Goal: Task Accomplishment & Management: Use online tool/utility

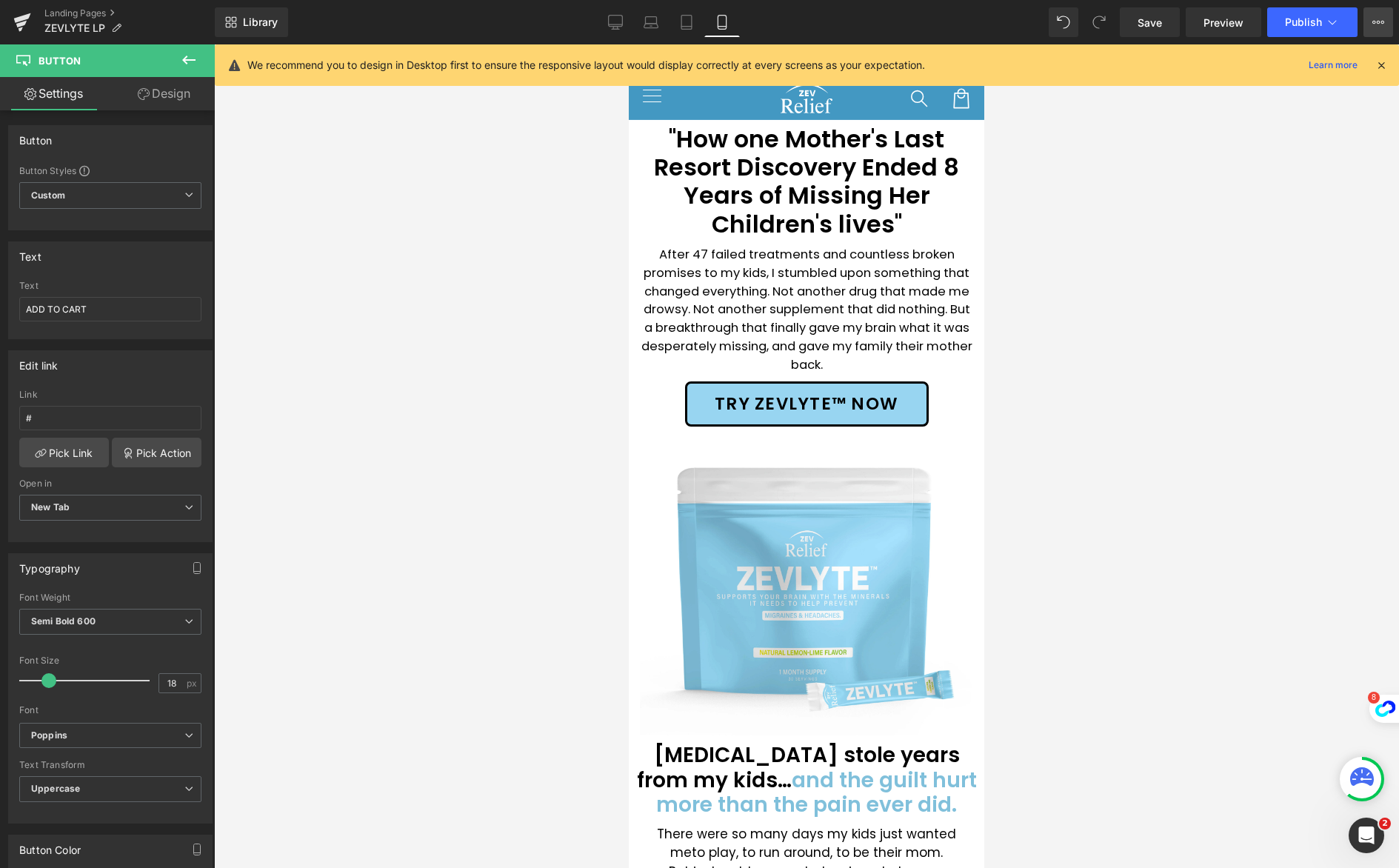
click at [1378, 20] on icon at bounding box center [1378, 22] width 12 height 12
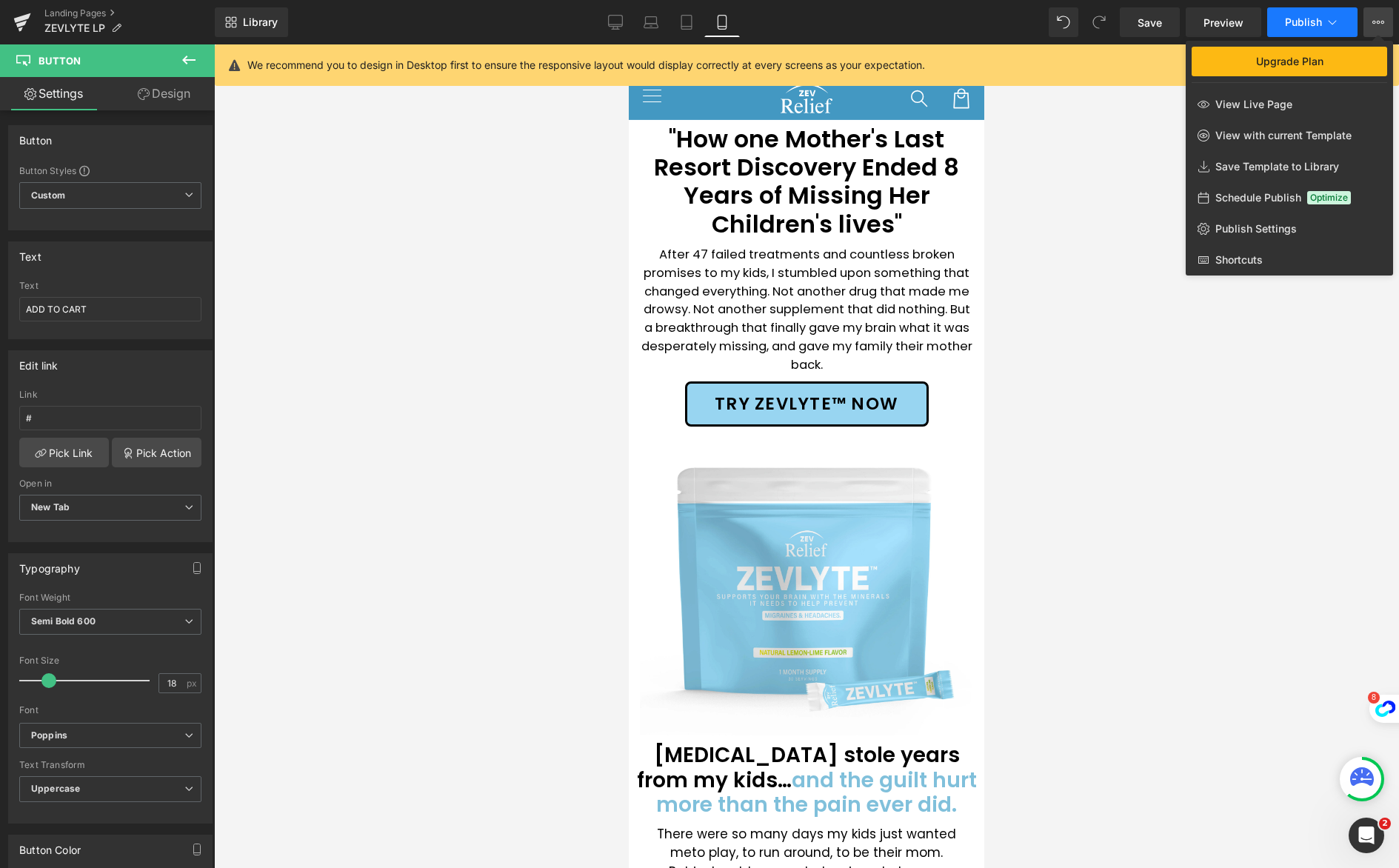
click at [1332, 16] on icon at bounding box center [1333, 22] width 15 height 15
click at [1255, 236] on link "Publish Settings" at bounding box center [1290, 228] width 208 height 31
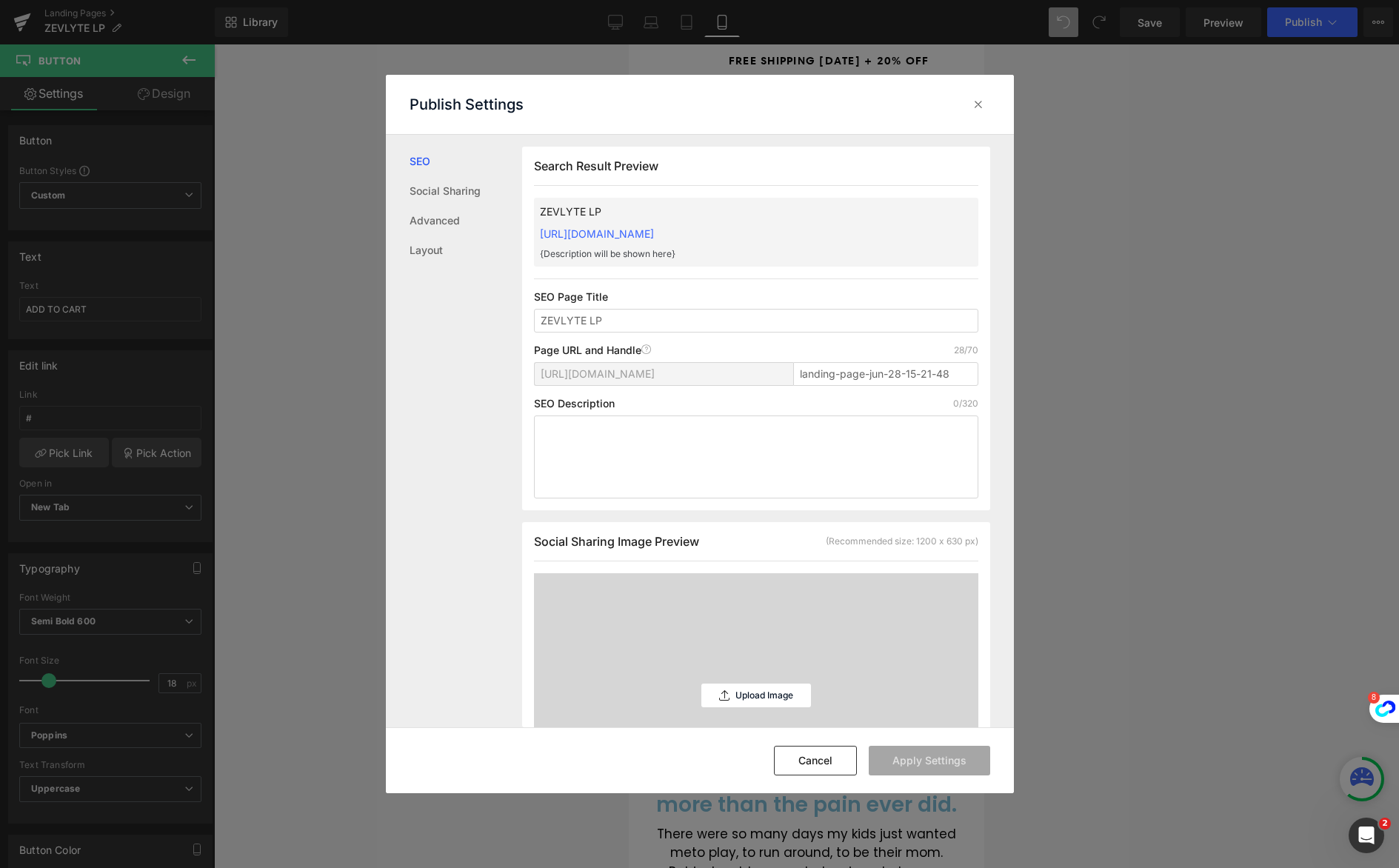
scroll to position [1, 0]
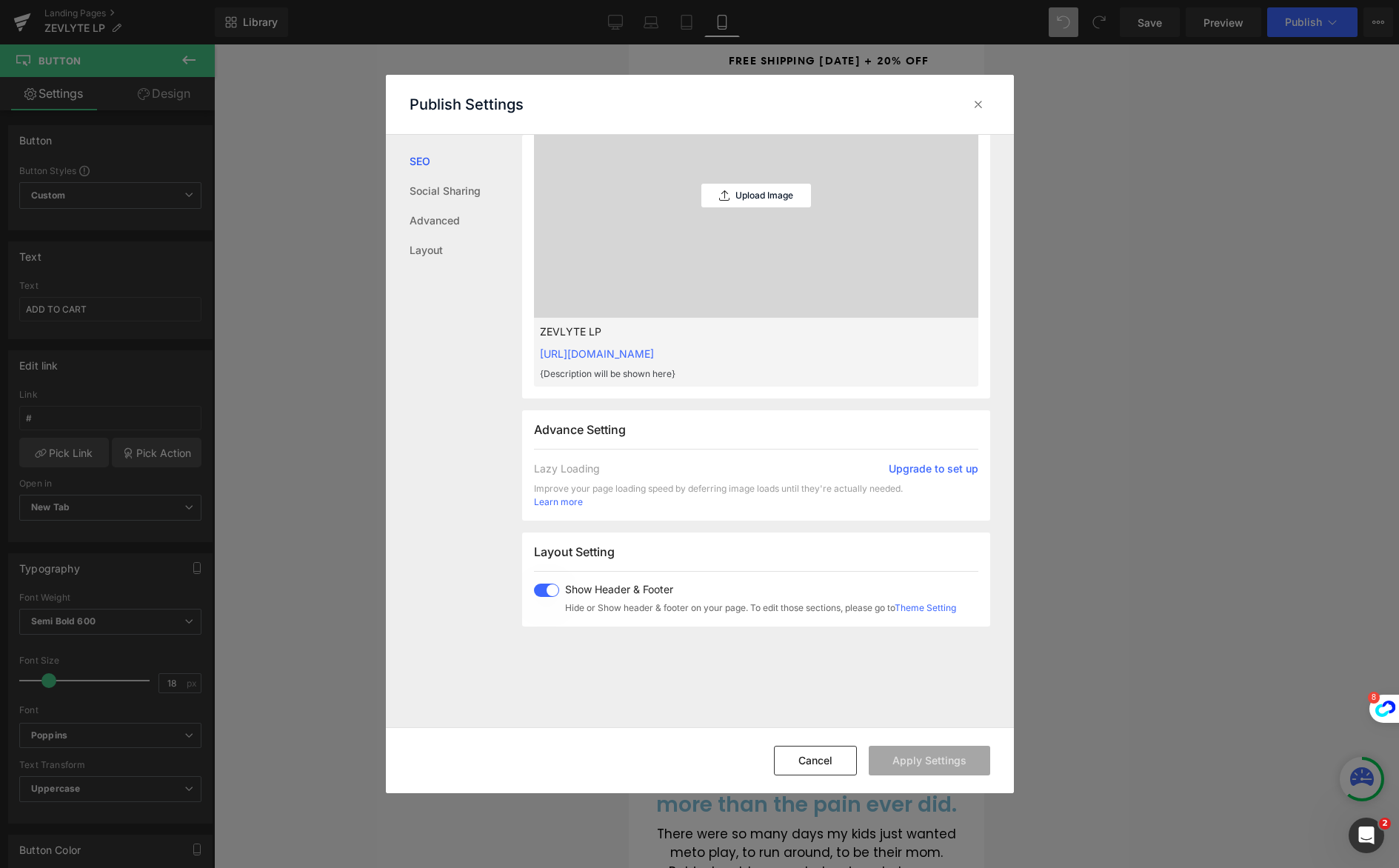
scroll to position [642, 0]
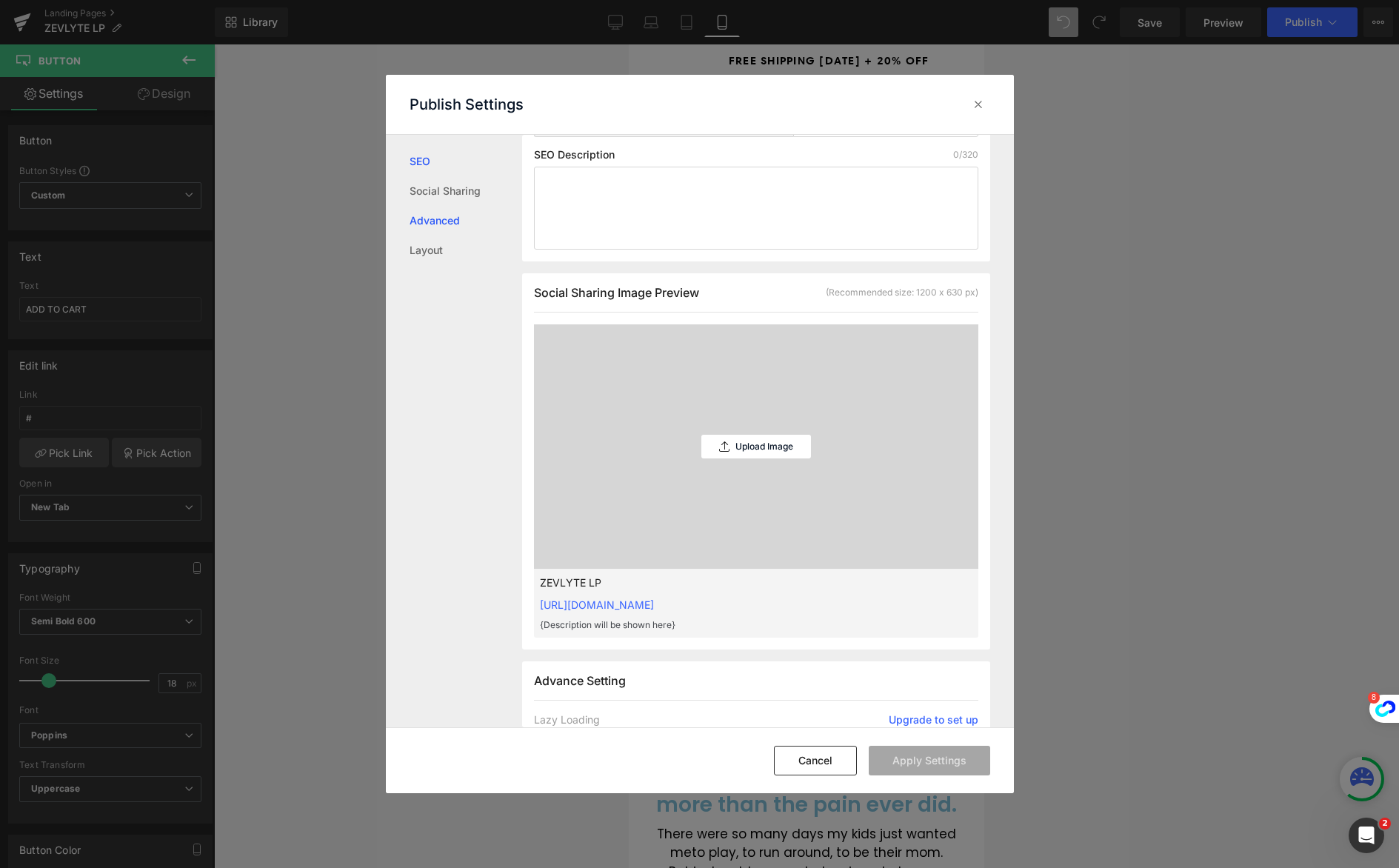
click at [447, 210] on link "Advanced" at bounding box center [466, 221] width 112 height 30
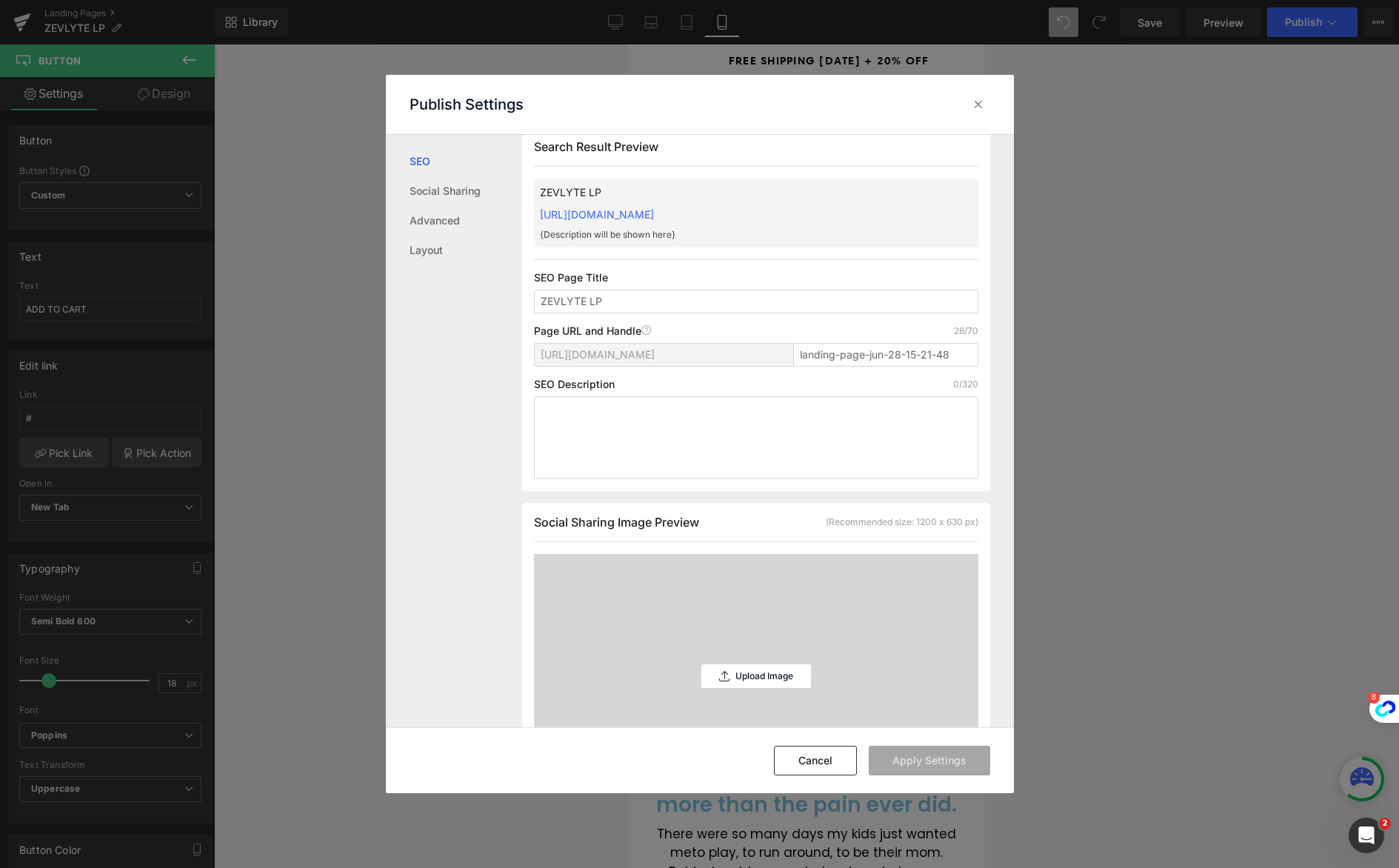
scroll to position [1, 0]
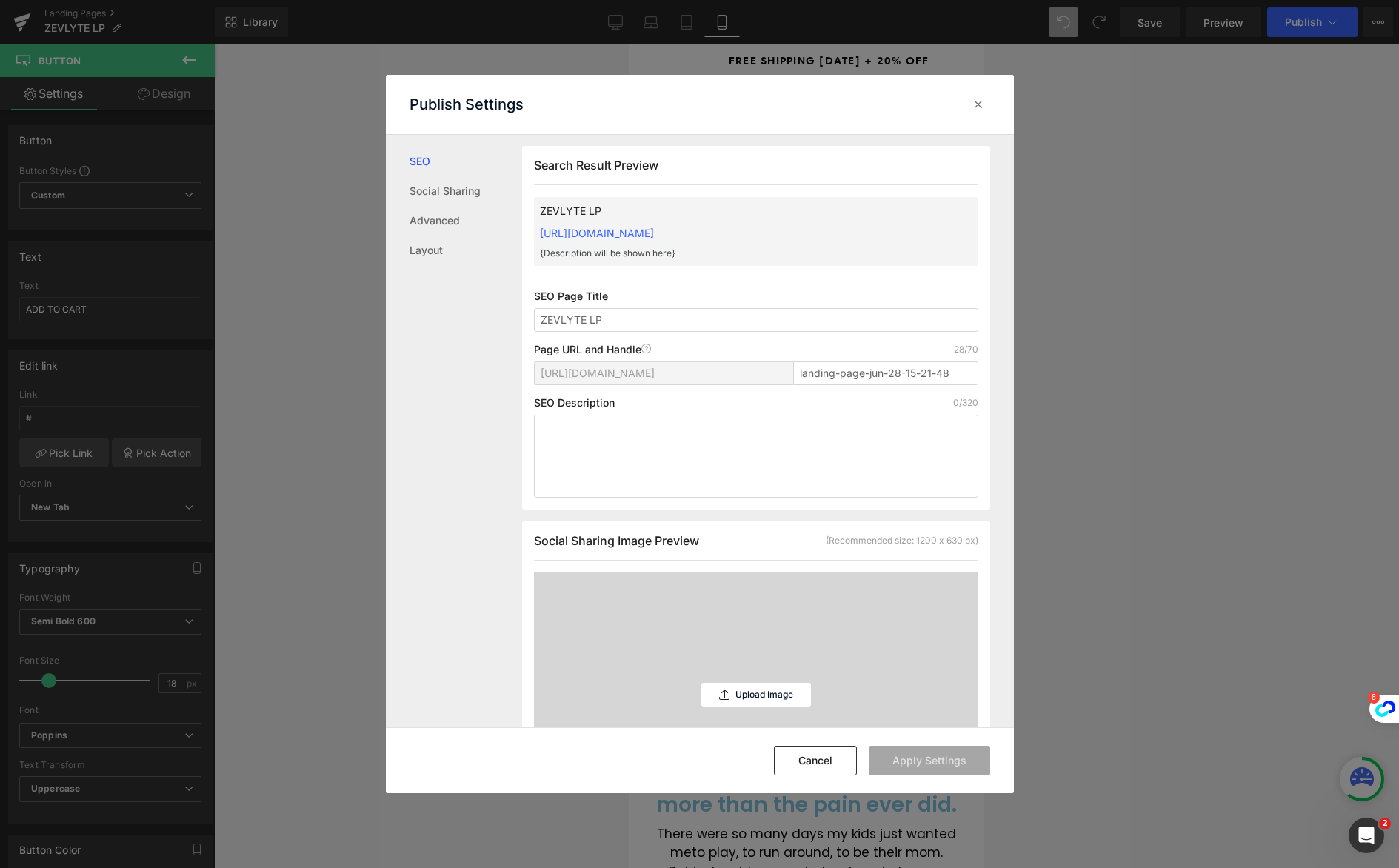
click at [654, 232] on link "[URL][DOMAIN_NAME]" at bounding box center [597, 232] width 114 height 12
click at [0, 0] on div "Search Result Preview ZEVLYTE LP [URL][DOMAIN_NAME] {Description will be shown …" at bounding box center [0, 0] width 0 height 0
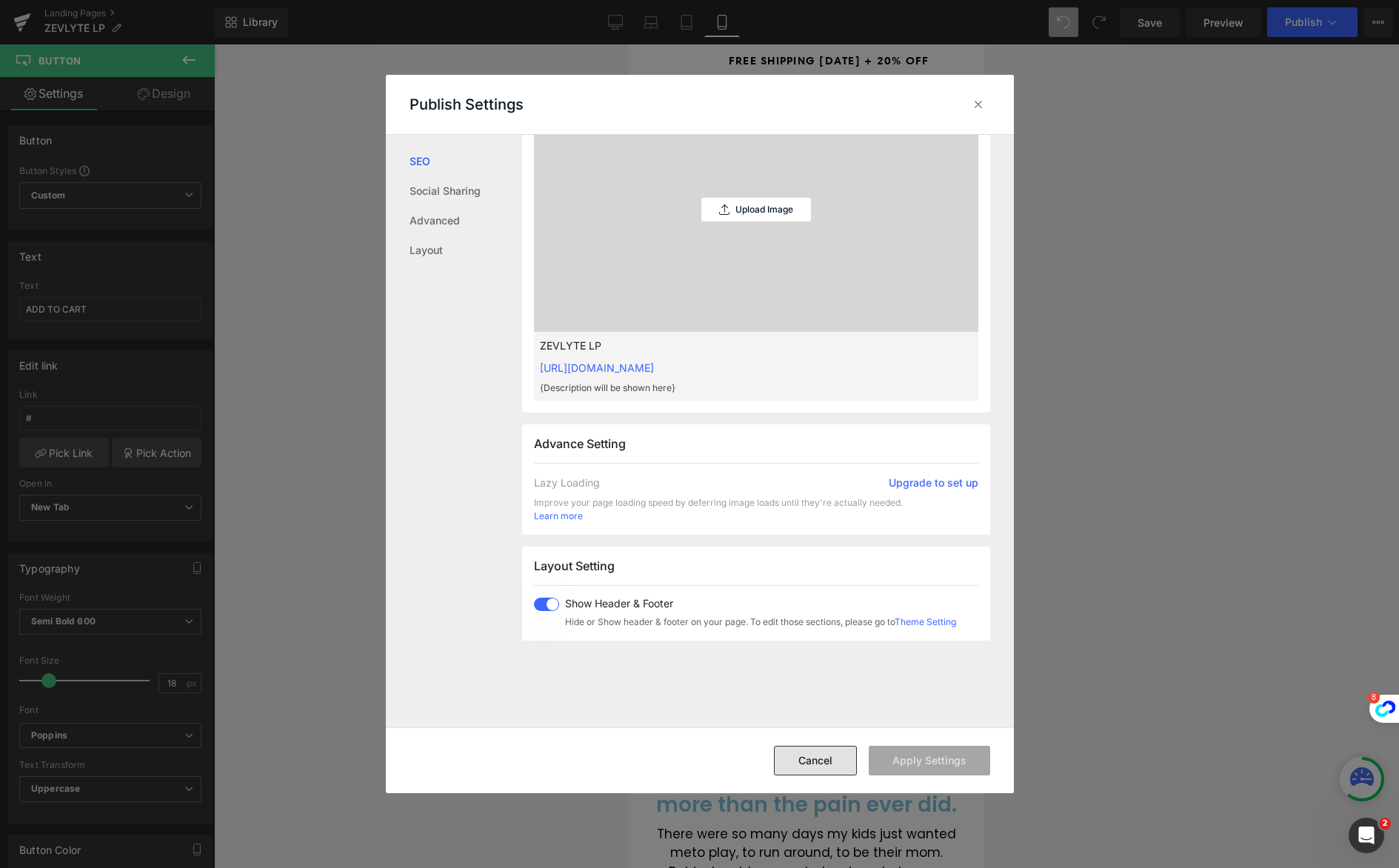
click at [0, 0] on button "Cancel" at bounding box center [0, 0] width 0 height 0
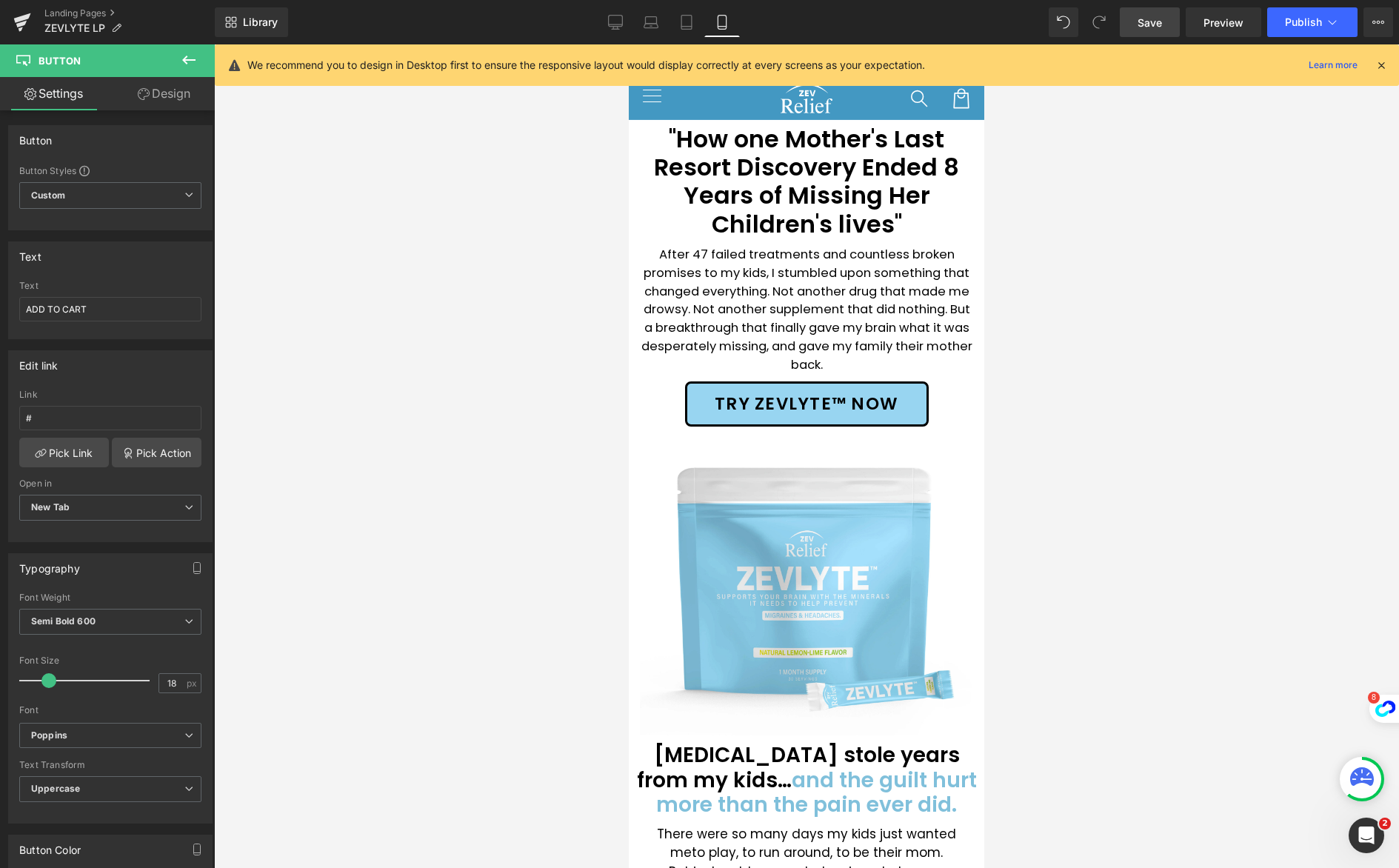
click at [1169, 30] on link "Save" at bounding box center [1150, 22] width 60 height 30
click at [1381, 65] on icon at bounding box center [1381, 65] width 13 height 13
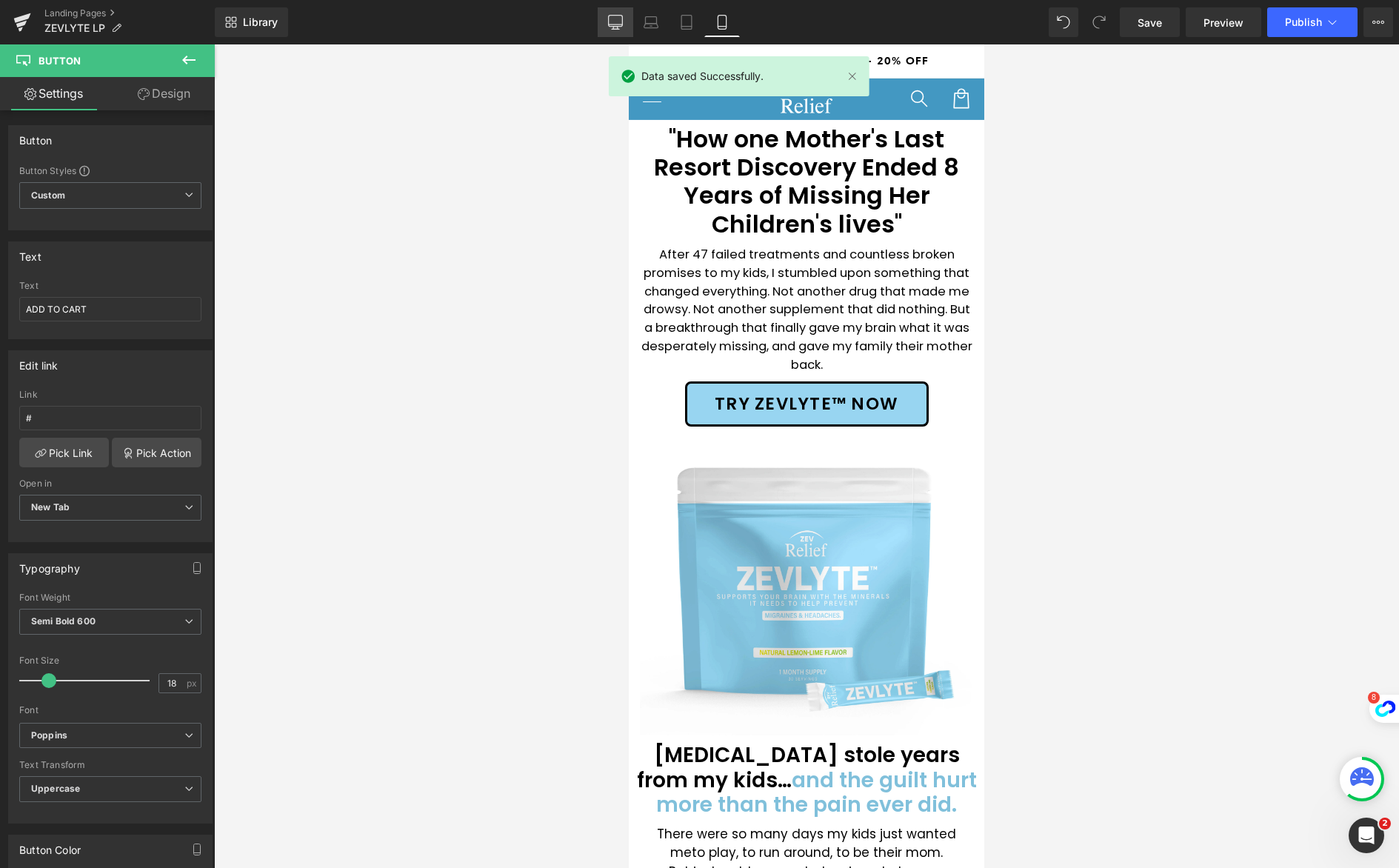
click at [617, 22] on icon at bounding box center [616, 22] width 15 height 15
type input "100"
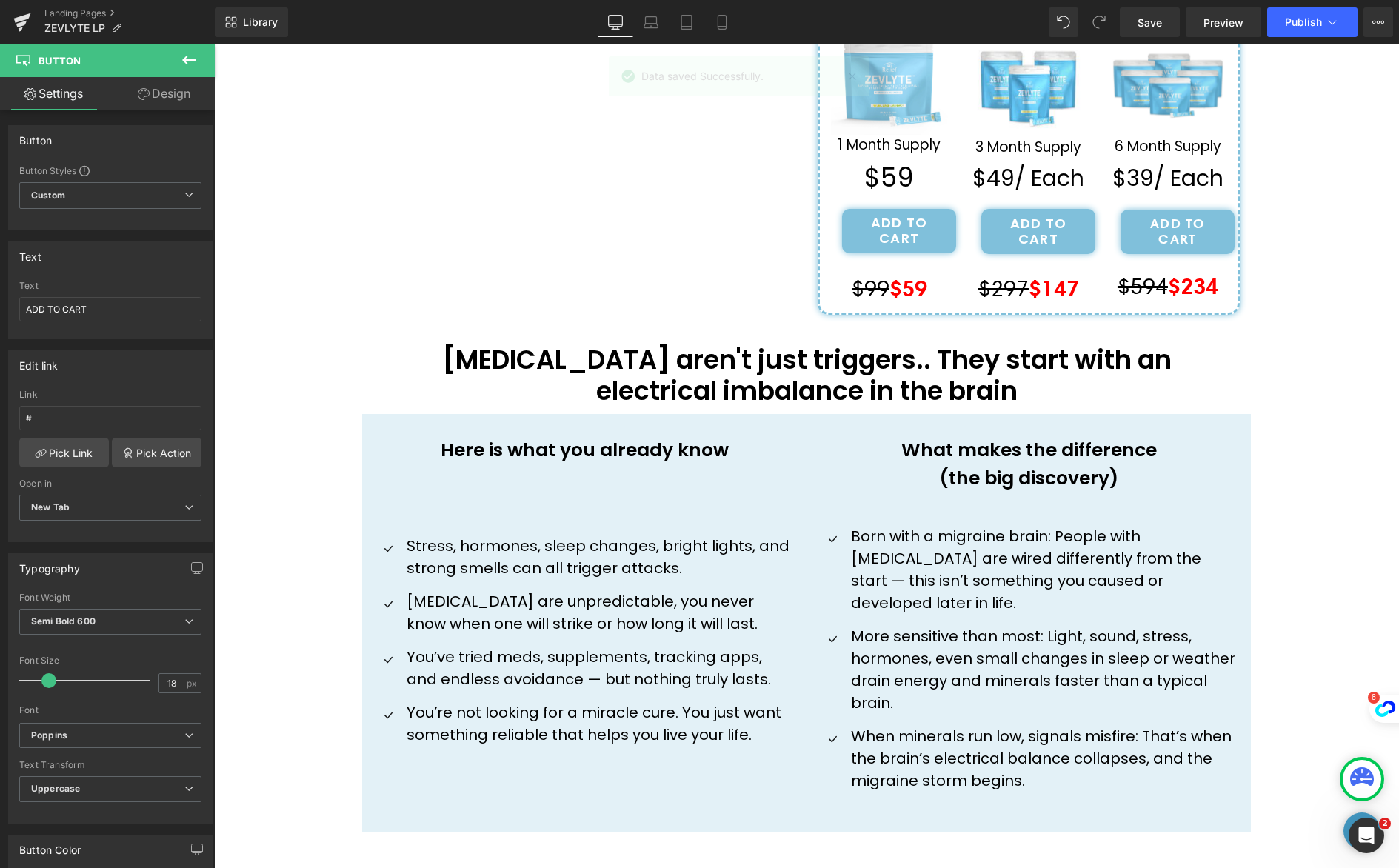
scroll to position [0, 0]
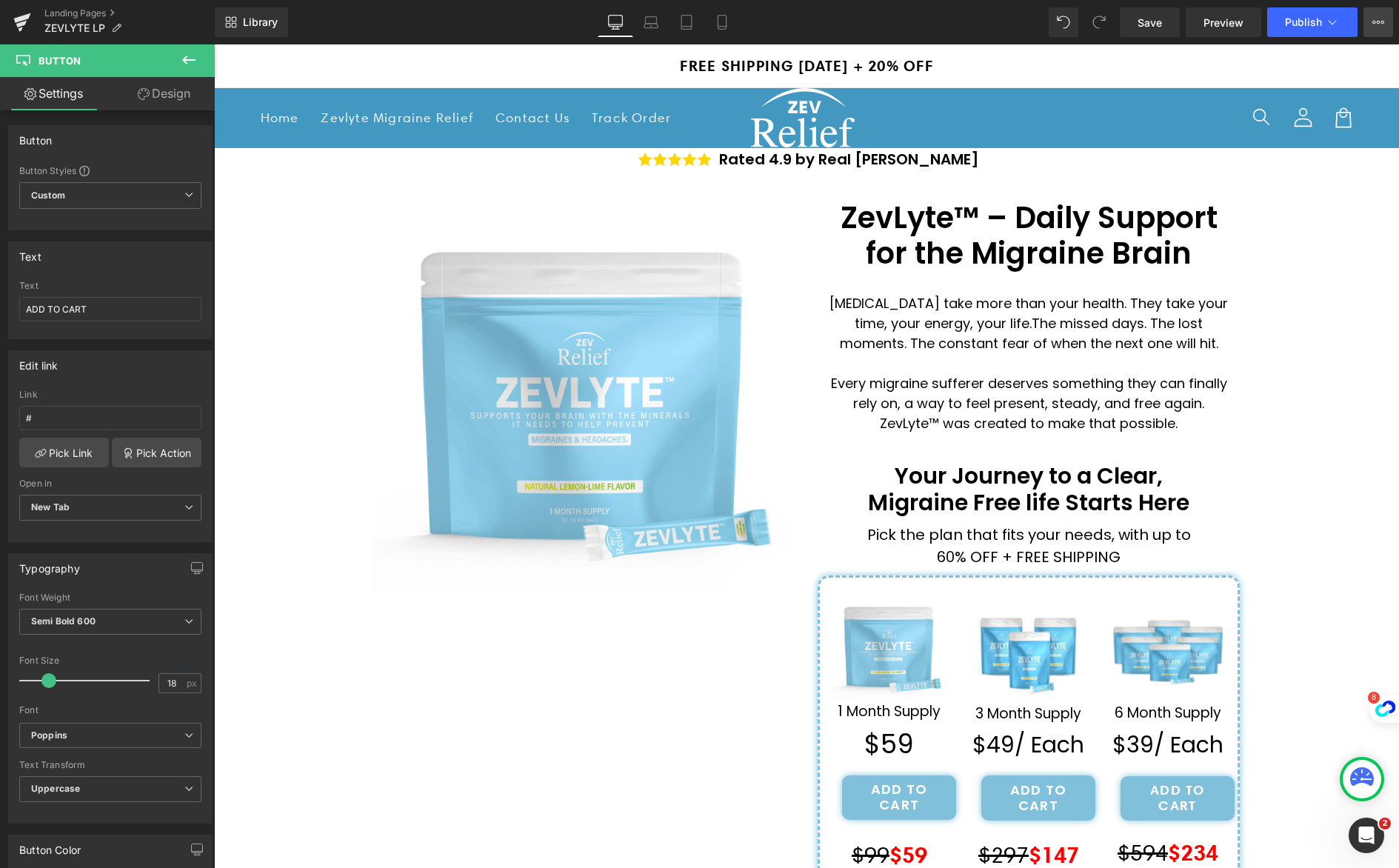
click at [1366, 26] on button "Upgrade Plan View Live Page View with current Template Save Template to Library…" at bounding box center [1378, 22] width 30 height 30
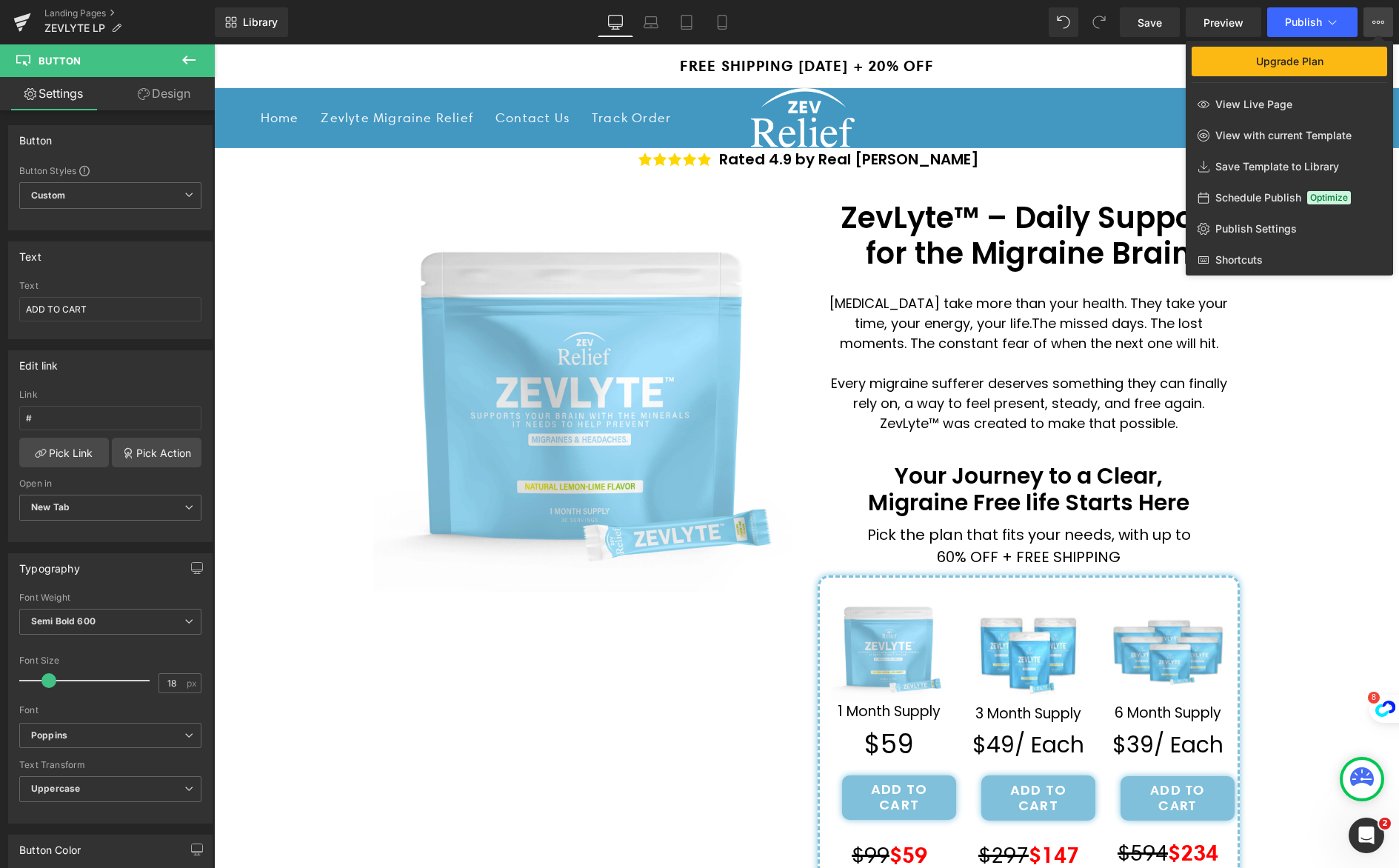
click at [1275, 201] on span "Schedule Publish" at bounding box center [1259, 197] width 86 height 13
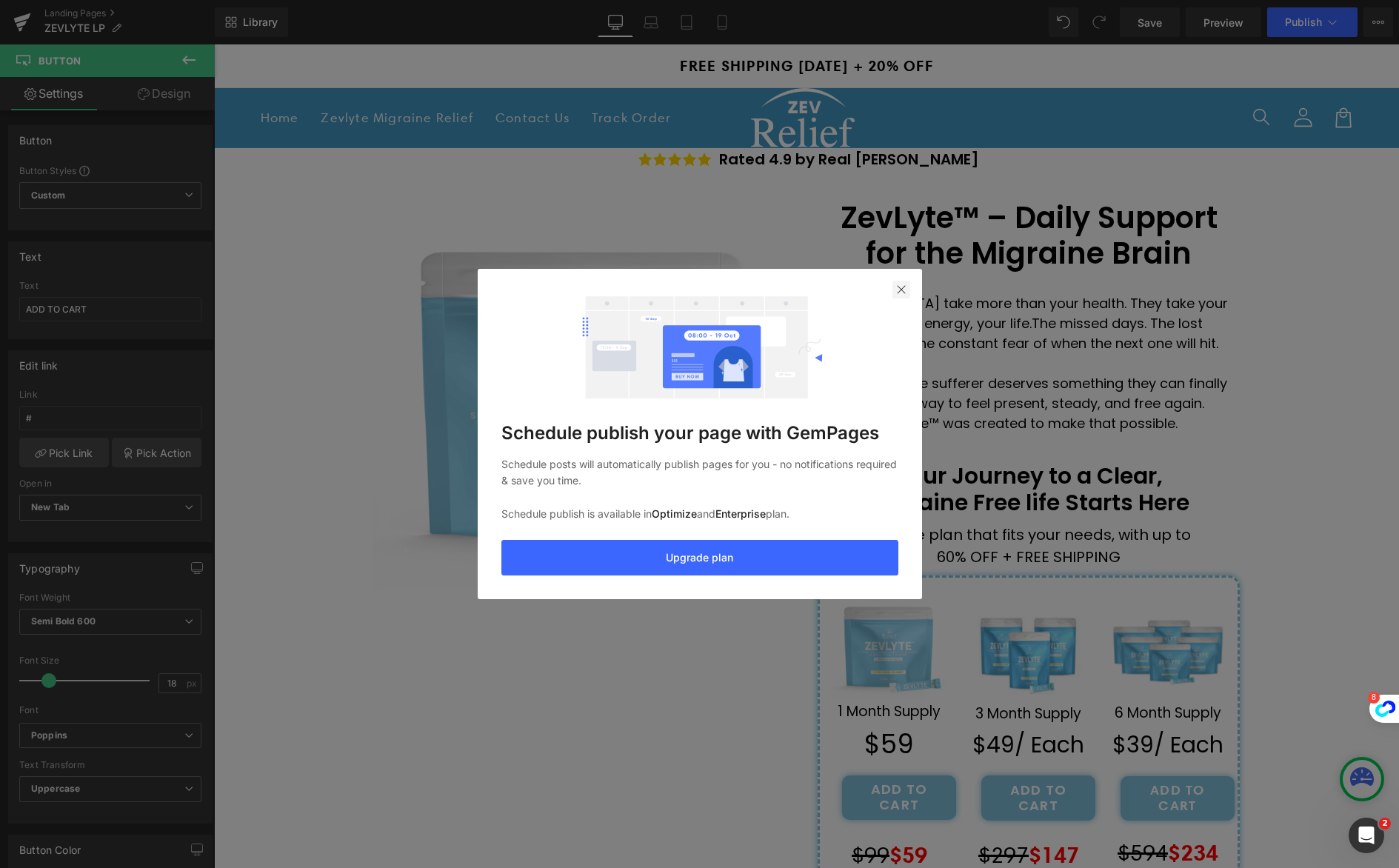
click at [0, 0] on img at bounding box center [0, 0] width 0 height 0
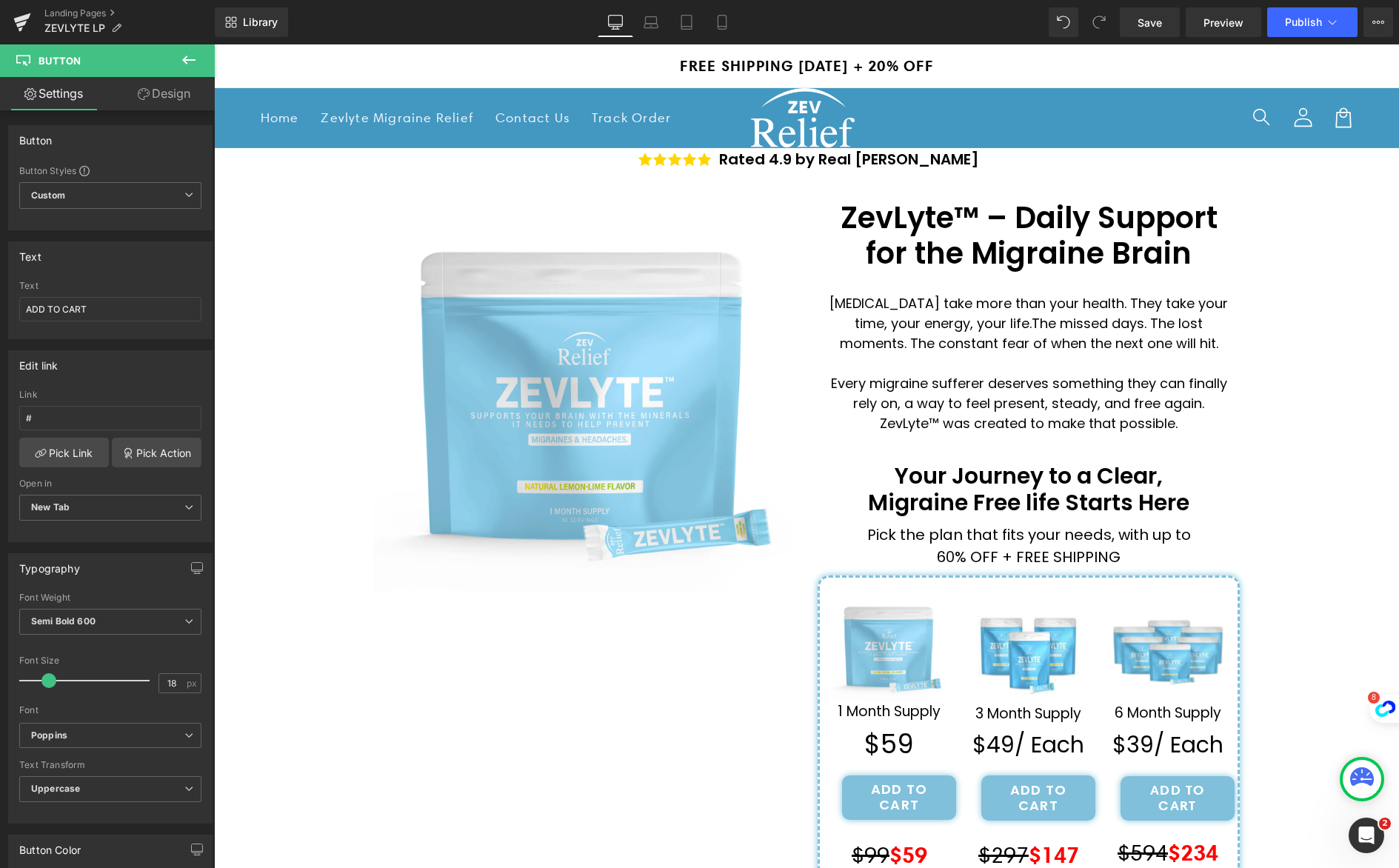
click at [192, 63] on icon at bounding box center [188, 60] width 18 height 18
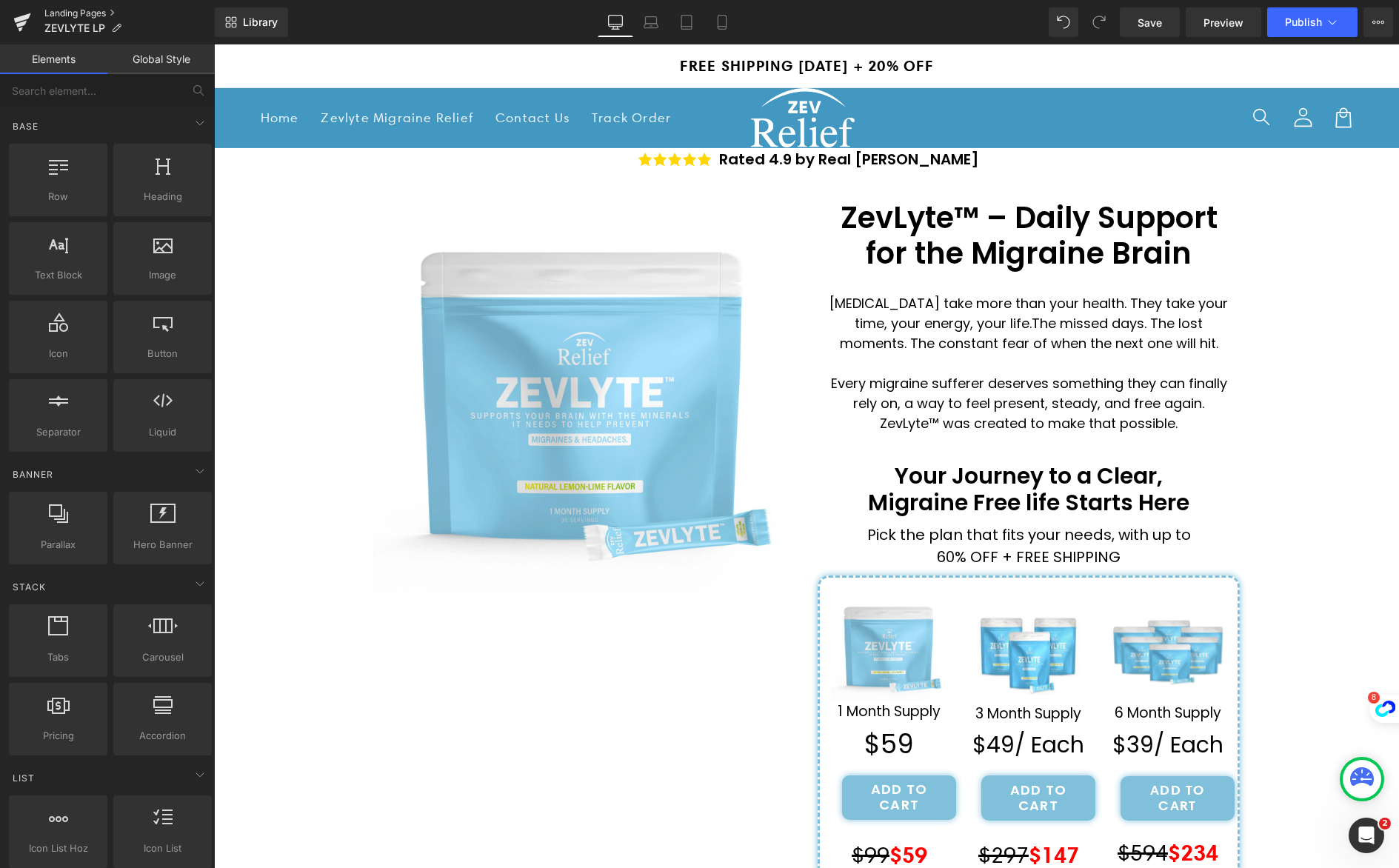
click at [109, 11] on link "Landing Pages" at bounding box center [130, 13] width 170 height 12
click at [1323, 27] on button "Publish" at bounding box center [1313, 22] width 91 height 30
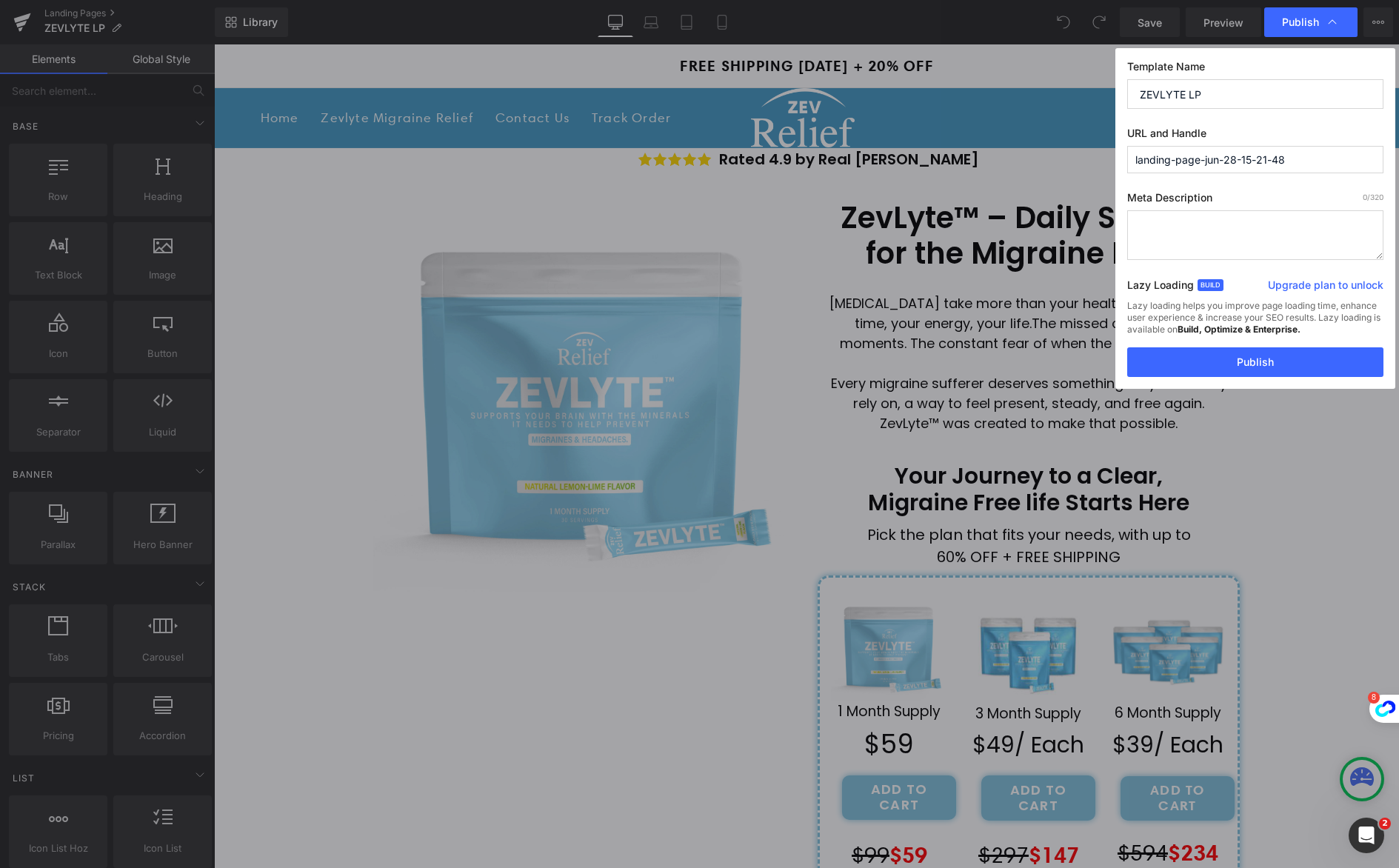
click at [0, 0] on input "landing-page-jun-28-15-21-48" at bounding box center [0, 0] width 0 height 0
drag, startPoint x: 1335, startPoint y: 162, endPoint x: 1201, endPoint y: 142, distance: 135.5
click at [1111, 150] on div "Publish Template Name ZEVLYTE LP URL and Handle landing-page-jun-28-15-21-48 Me…" at bounding box center [699, 434] width 1399 height 868
click at [0, 0] on input "landing-page-jun-28-15-21-48" at bounding box center [0, 0] width 0 height 0
click at [0, 0] on input "ZEVLYTE LP" at bounding box center [0, 0] width 0 height 0
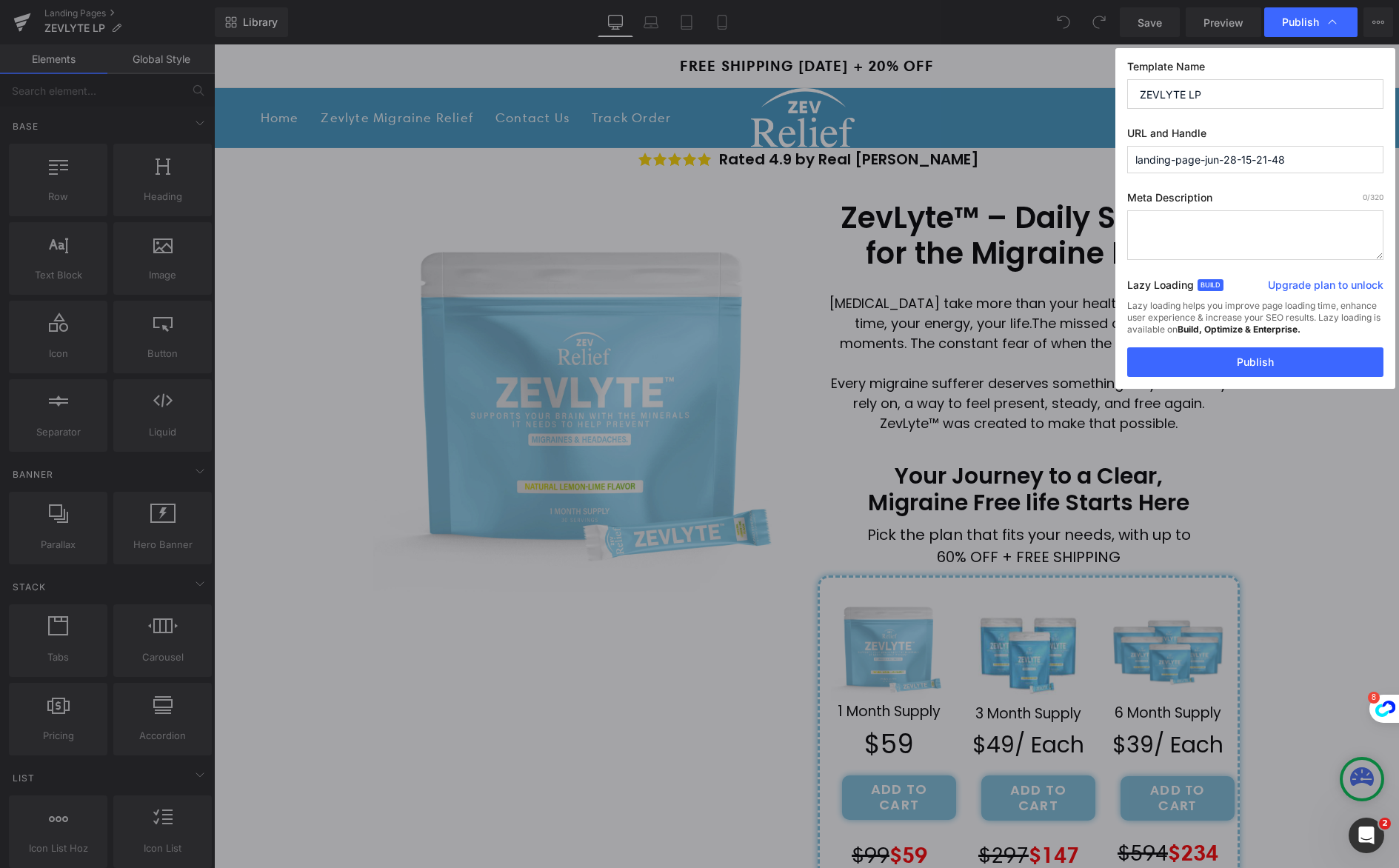
click at [0, 0] on input "landing-page-jun-28-15-21-48" at bounding box center [0, 0] width 0 height 0
click at [0, 0] on label "Meta Description 0 /320" at bounding box center [0, 0] width 0 height 0
click at [0, 0] on textarea at bounding box center [0, 0] width 0 height 0
click at [0, 0] on button "Publish" at bounding box center [0, 0] width 0 height 0
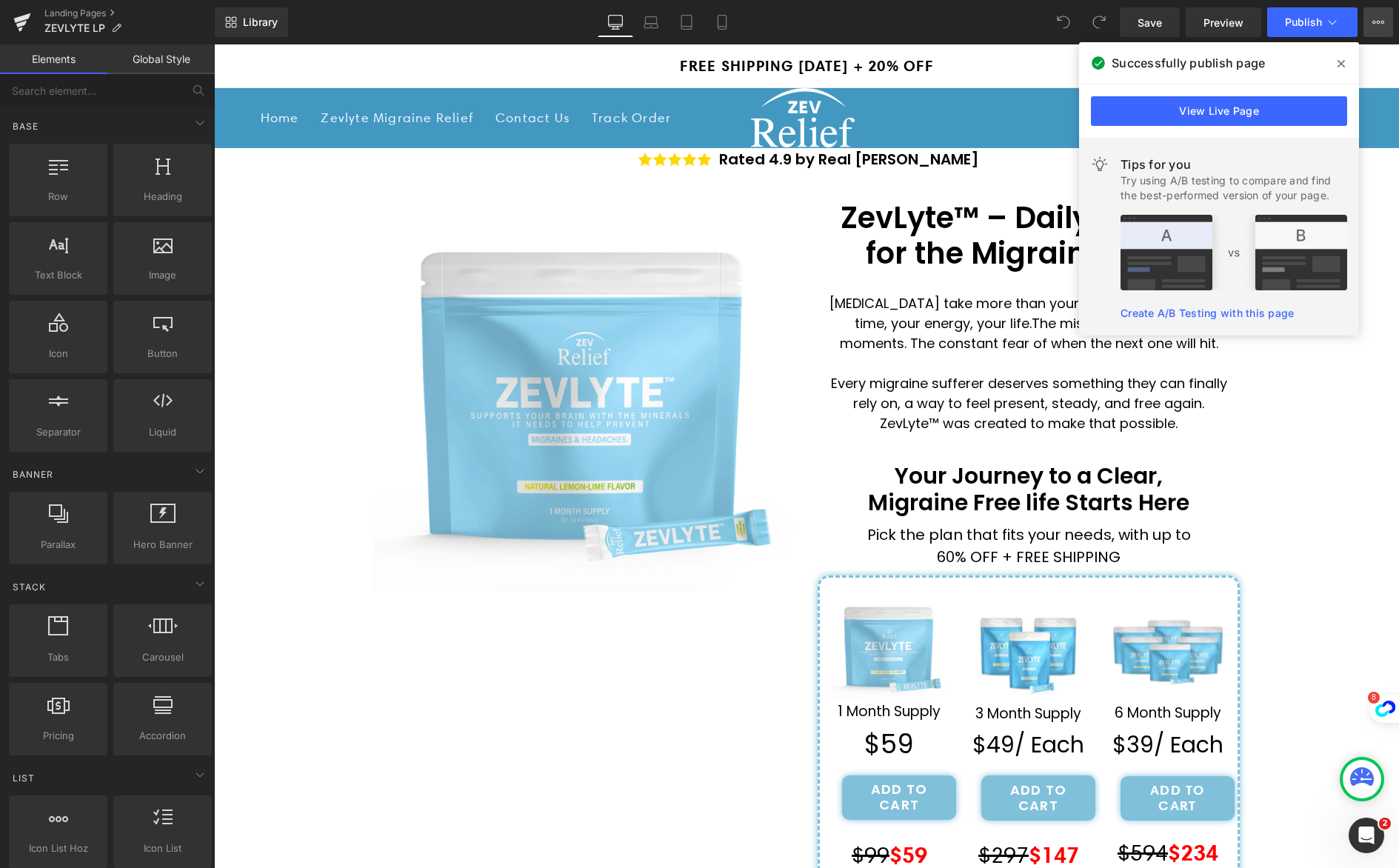
click at [1391, 19] on button "Upgrade Plan View Live Page View with current Template Save Template to Library…" at bounding box center [1378, 22] width 30 height 30
click at [0, 0] on icon at bounding box center [0, 0] width 0 height 0
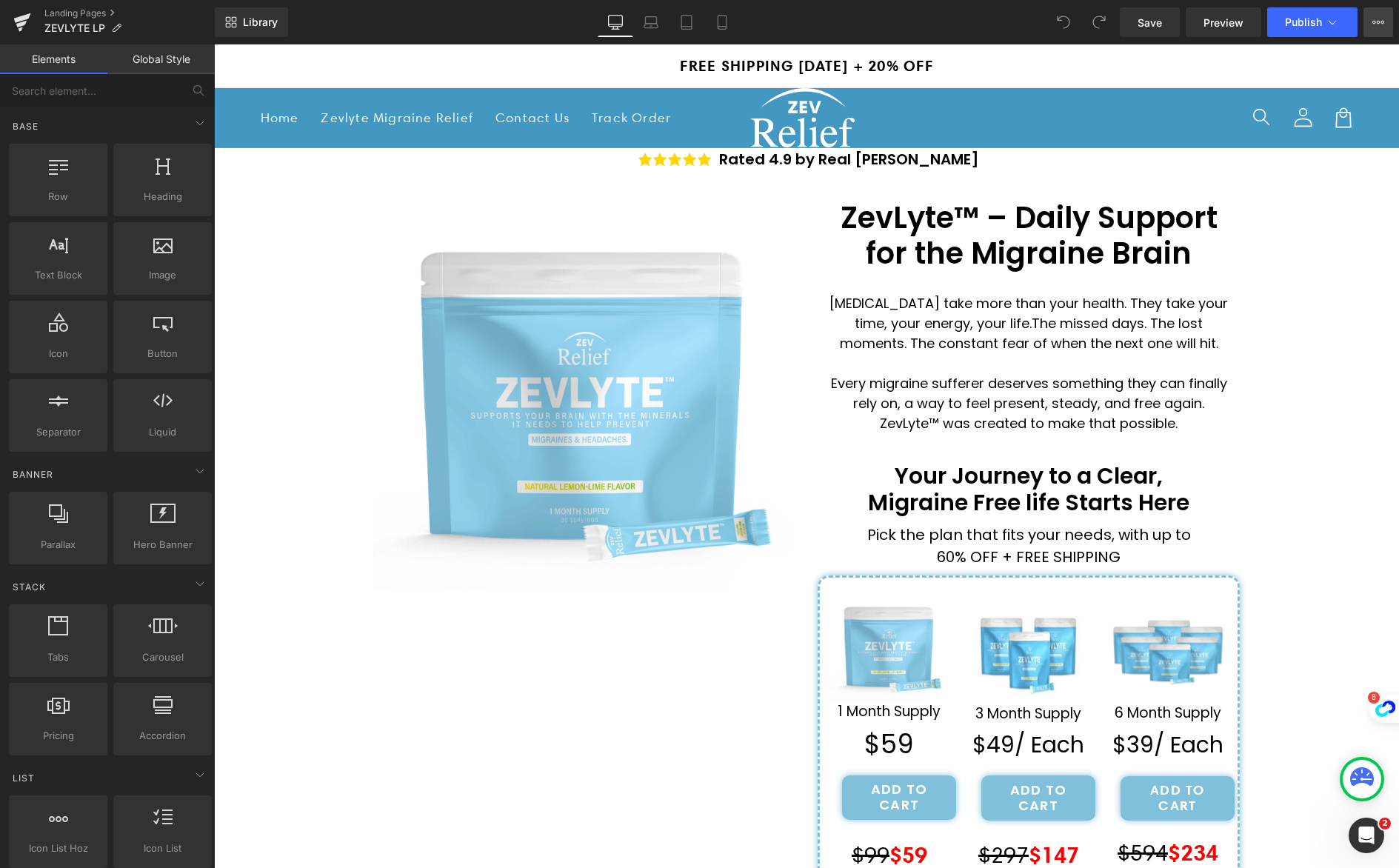
click at [1370, 30] on button "Upgrade Plan View Live Page View with current Template Save Template to Library…" at bounding box center [1378, 22] width 30 height 30
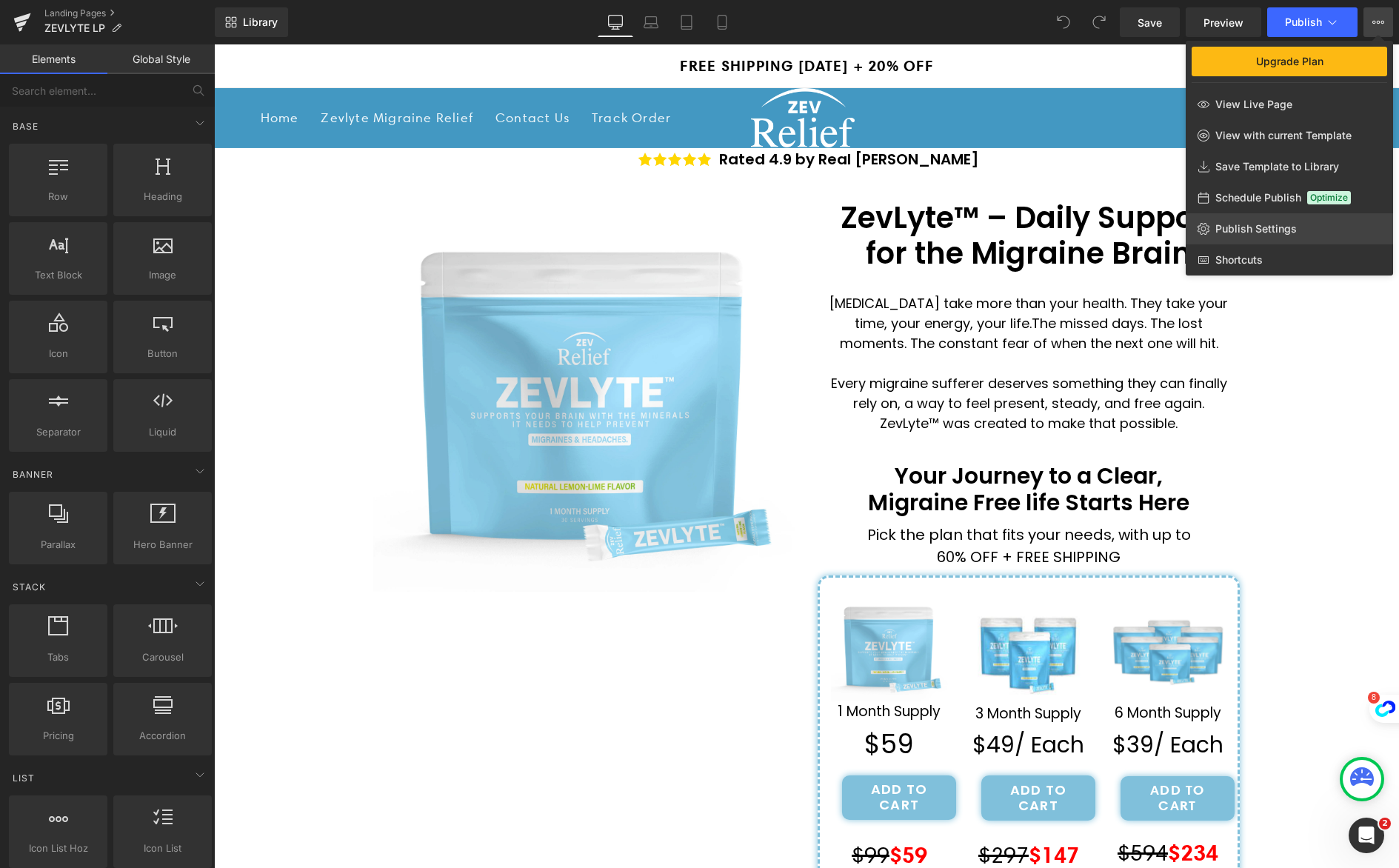
click at [1255, 237] on link "Publish Settings" at bounding box center [1290, 228] width 208 height 31
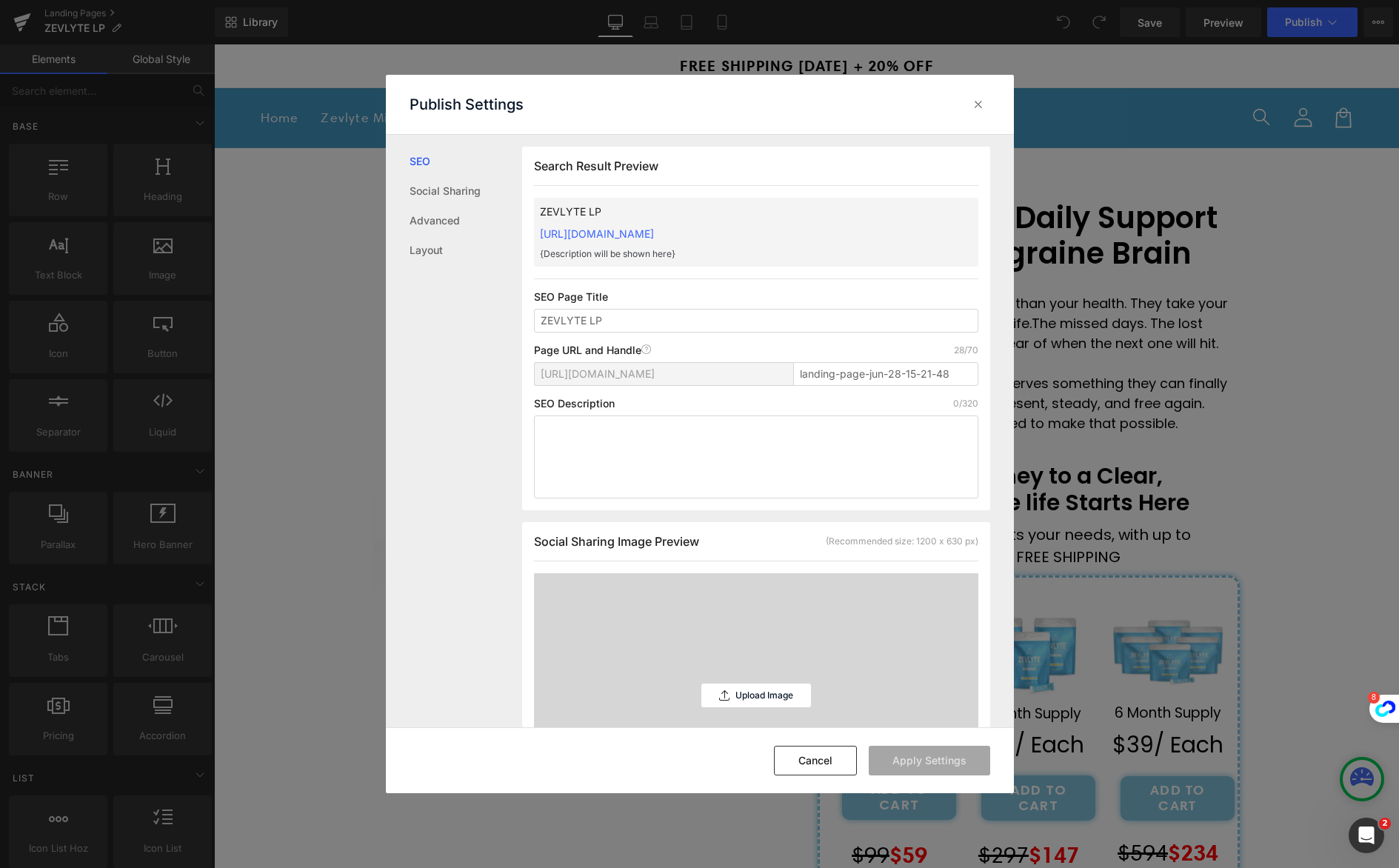
scroll to position [1, 0]
click at [0, 0] on p "ZEVLYTE LP" at bounding box center [0, 0] width 0 height 0
click at [0, 0] on input "landing-page-jun-28-15-21-48" at bounding box center [0, 0] width 0 height 0
click at [0, 0] on span "[URL][DOMAIN_NAME]" at bounding box center [0, 0] width 0 height 0
drag, startPoint x: 940, startPoint y: 374, endPoint x: 933, endPoint y: 376, distance: 7.3
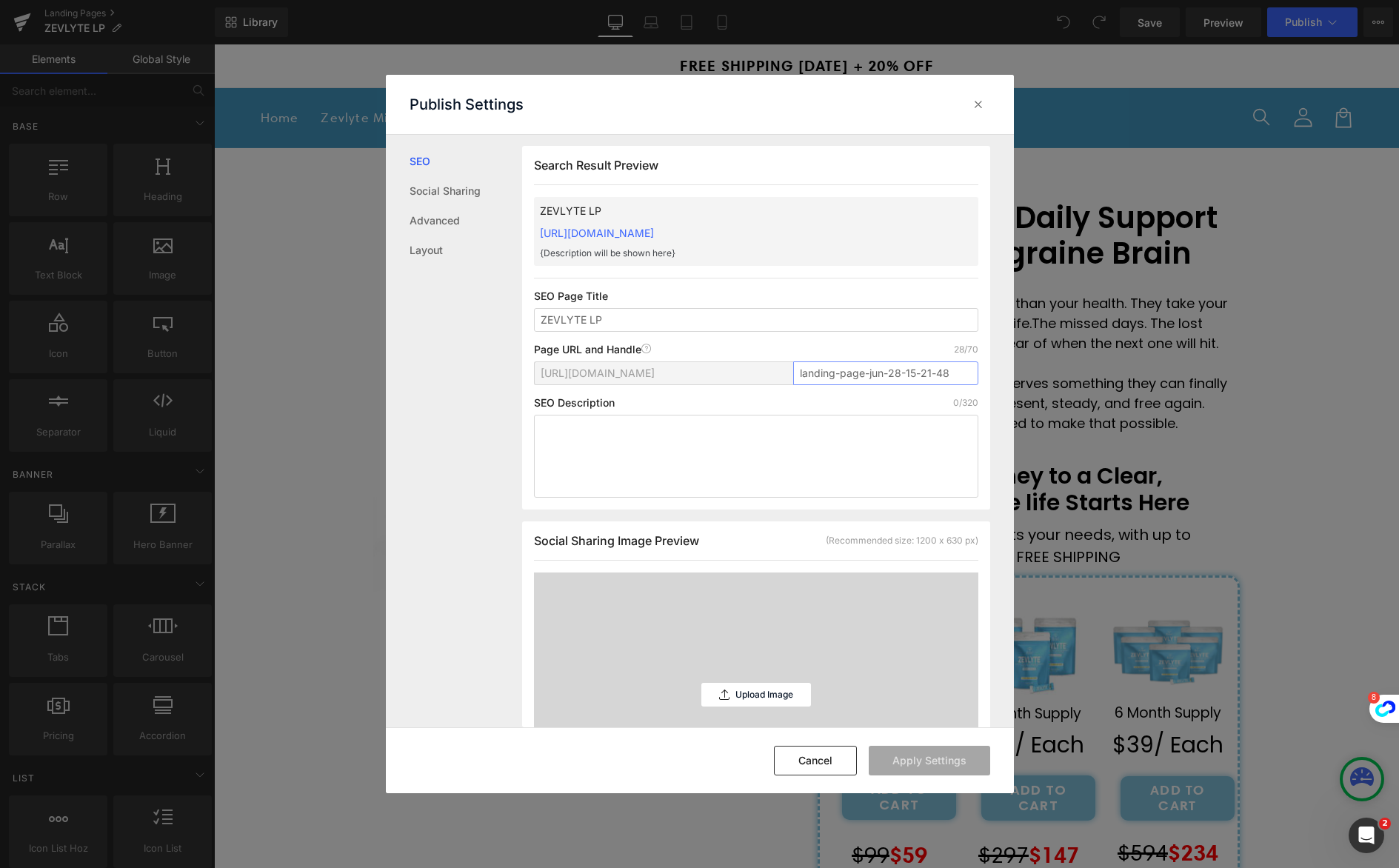
click at [0, 0] on input "landing-page-jun-28-15-21-48" at bounding box center [0, 0] width 0 height 0
click at [0, 0] on icon at bounding box center [0, 0] width 0 height 0
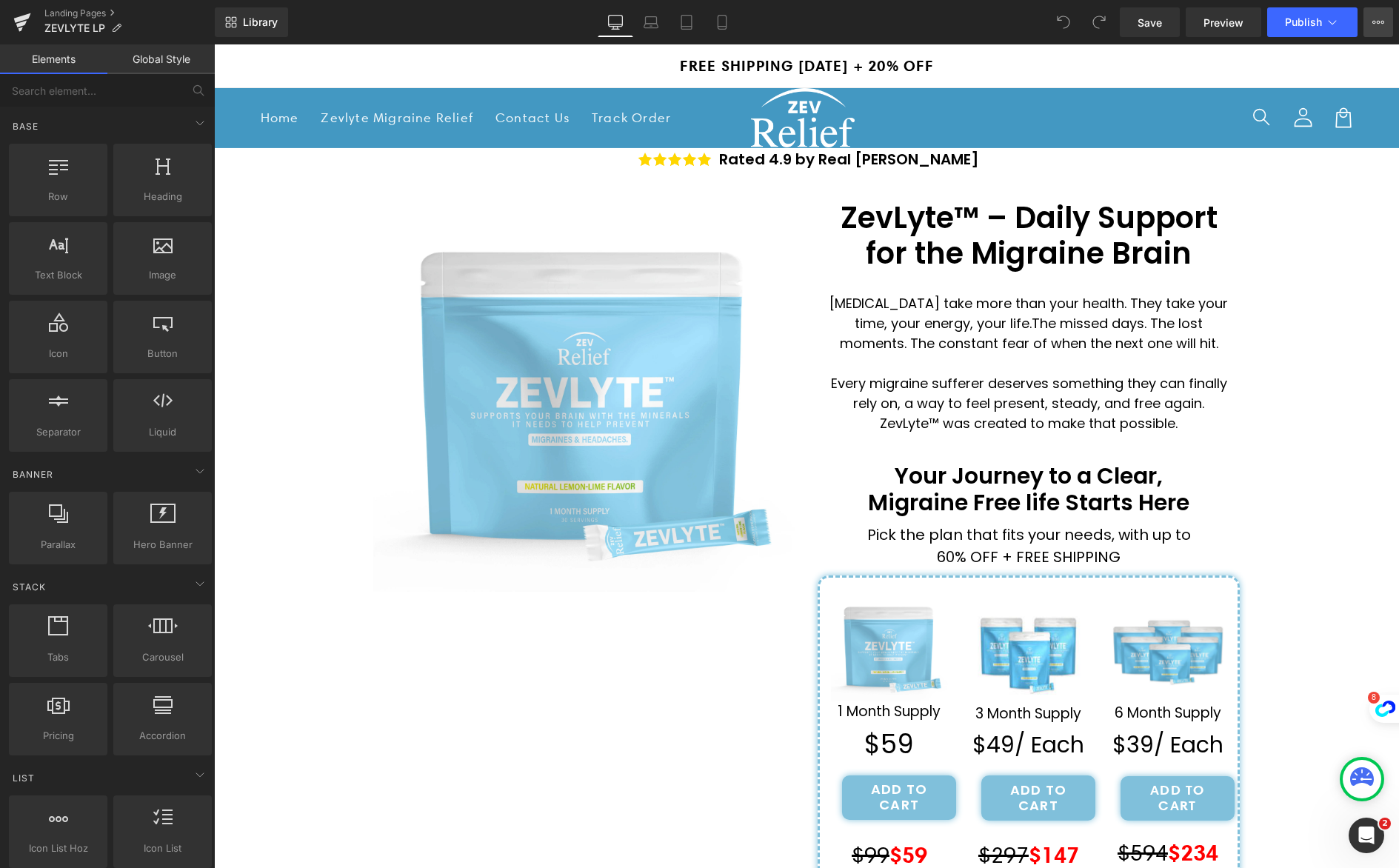
click at [1374, 26] on icon at bounding box center [1378, 22] width 12 height 12
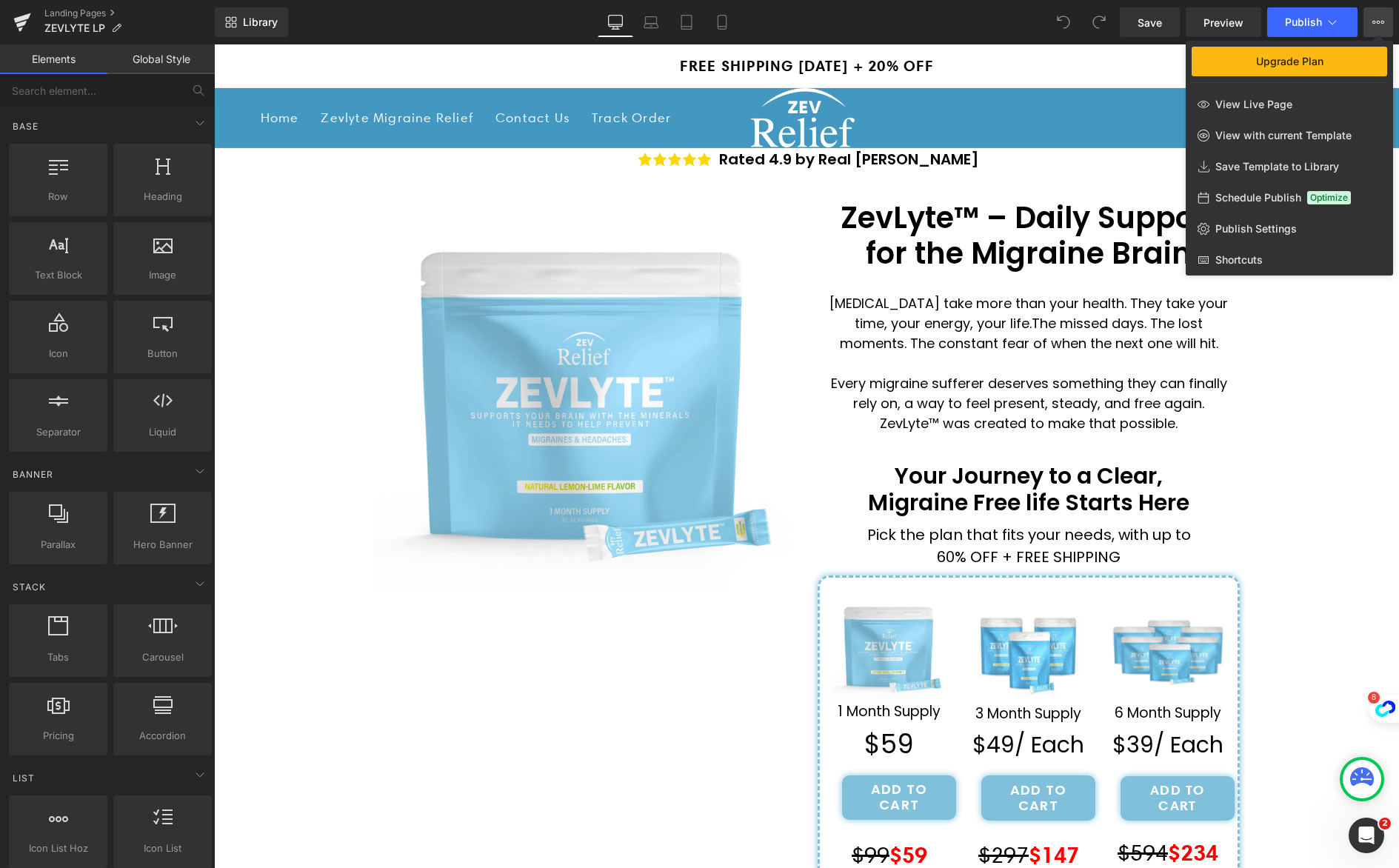
click at [1374, 26] on icon at bounding box center [1378, 22] width 12 height 12
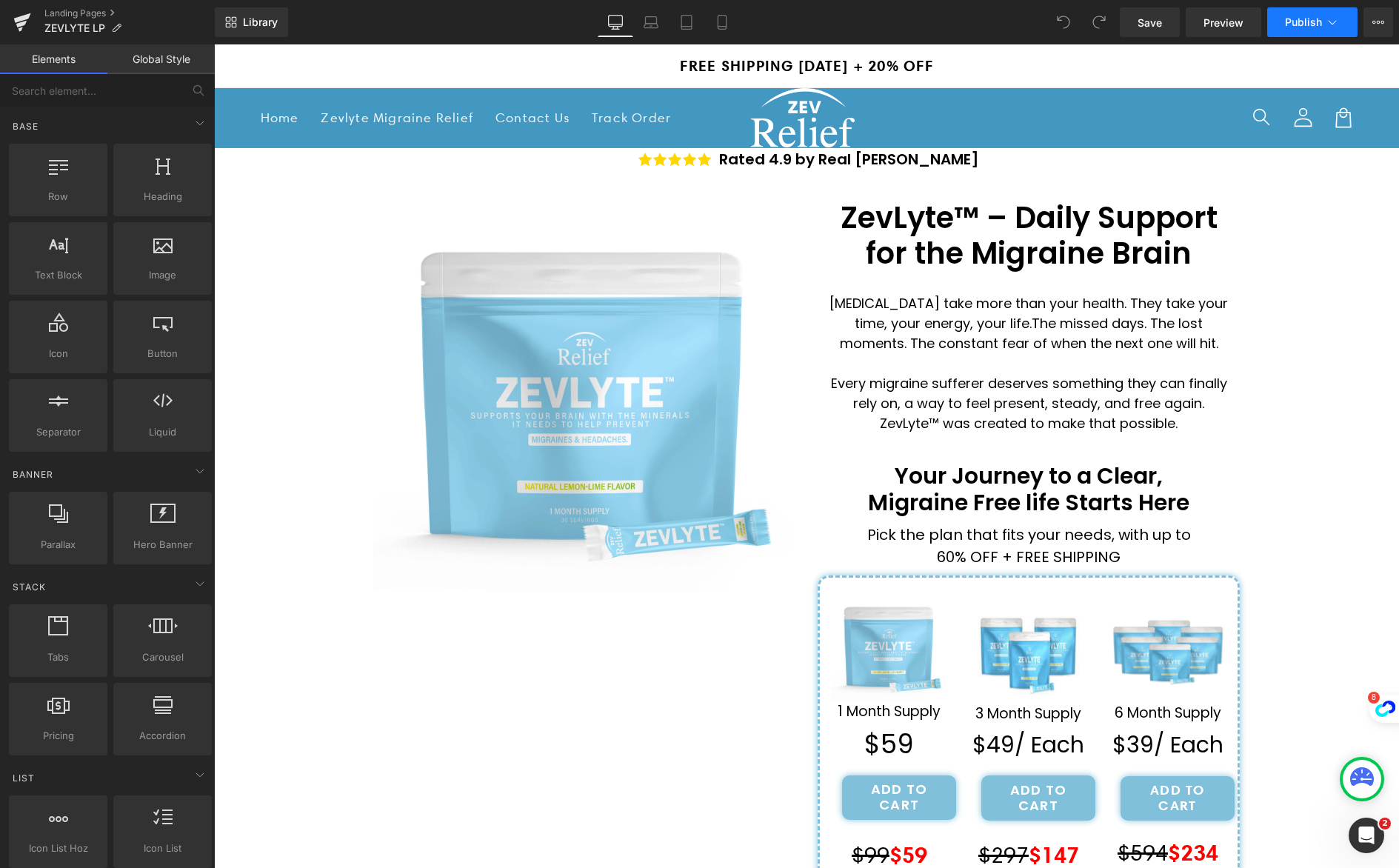
click at [1311, 22] on span "Publish" at bounding box center [1304, 22] width 37 height 12
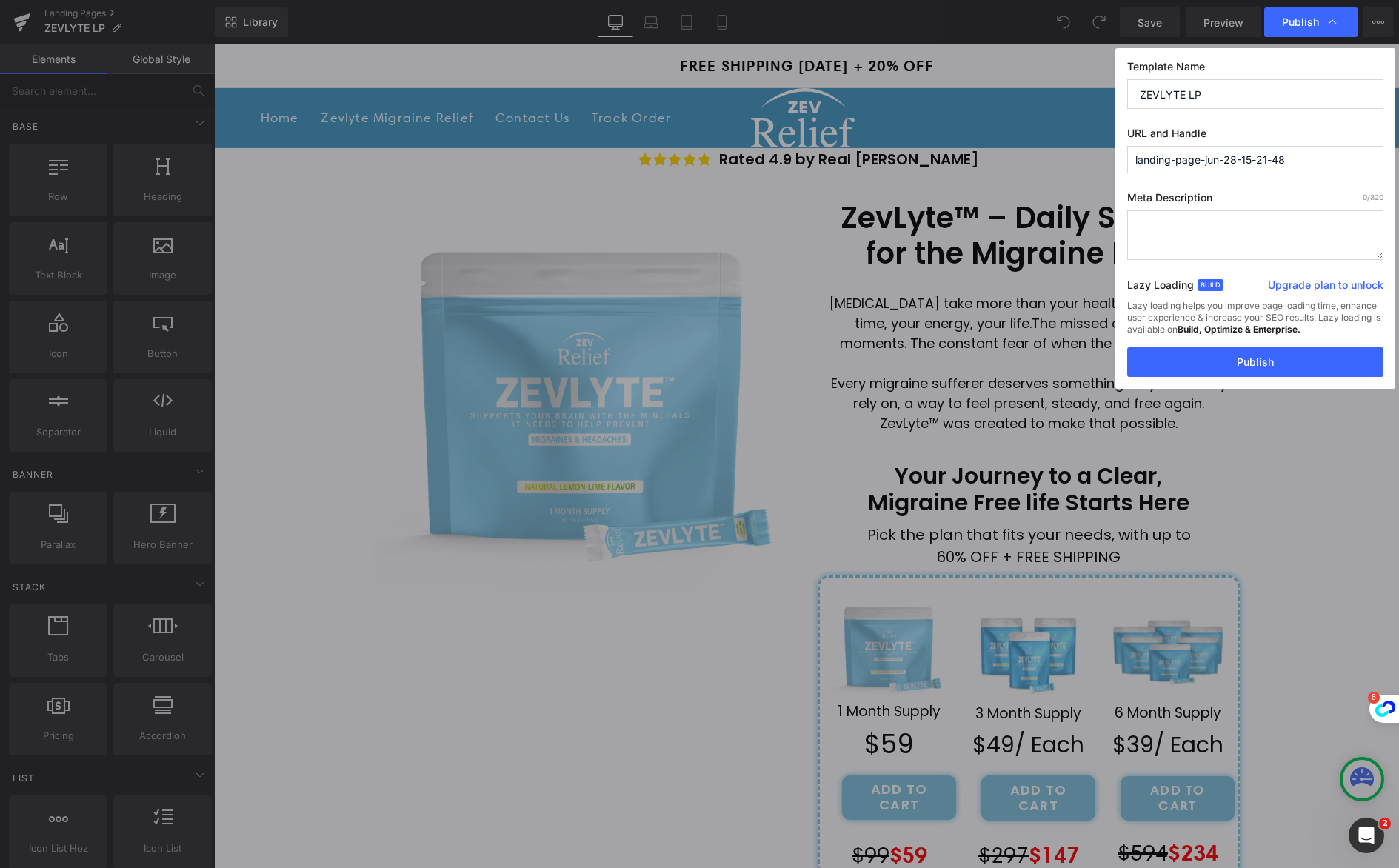
click at [0, 0] on input "landing-page-jun-28-15-21-48" at bounding box center [0, 0] width 0 height 0
drag, startPoint x: 1323, startPoint y: 158, endPoint x: 1059, endPoint y: 158, distance: 264.0
click at [0, 0] on div "Publish Template Name ZEVLYTE LP URL and Handle landing-page-jun-28-15-21-48 Me…" at bounding box center [0, 0] width 0 height 0
paste input "zevlyte"
type input "zevlyte"
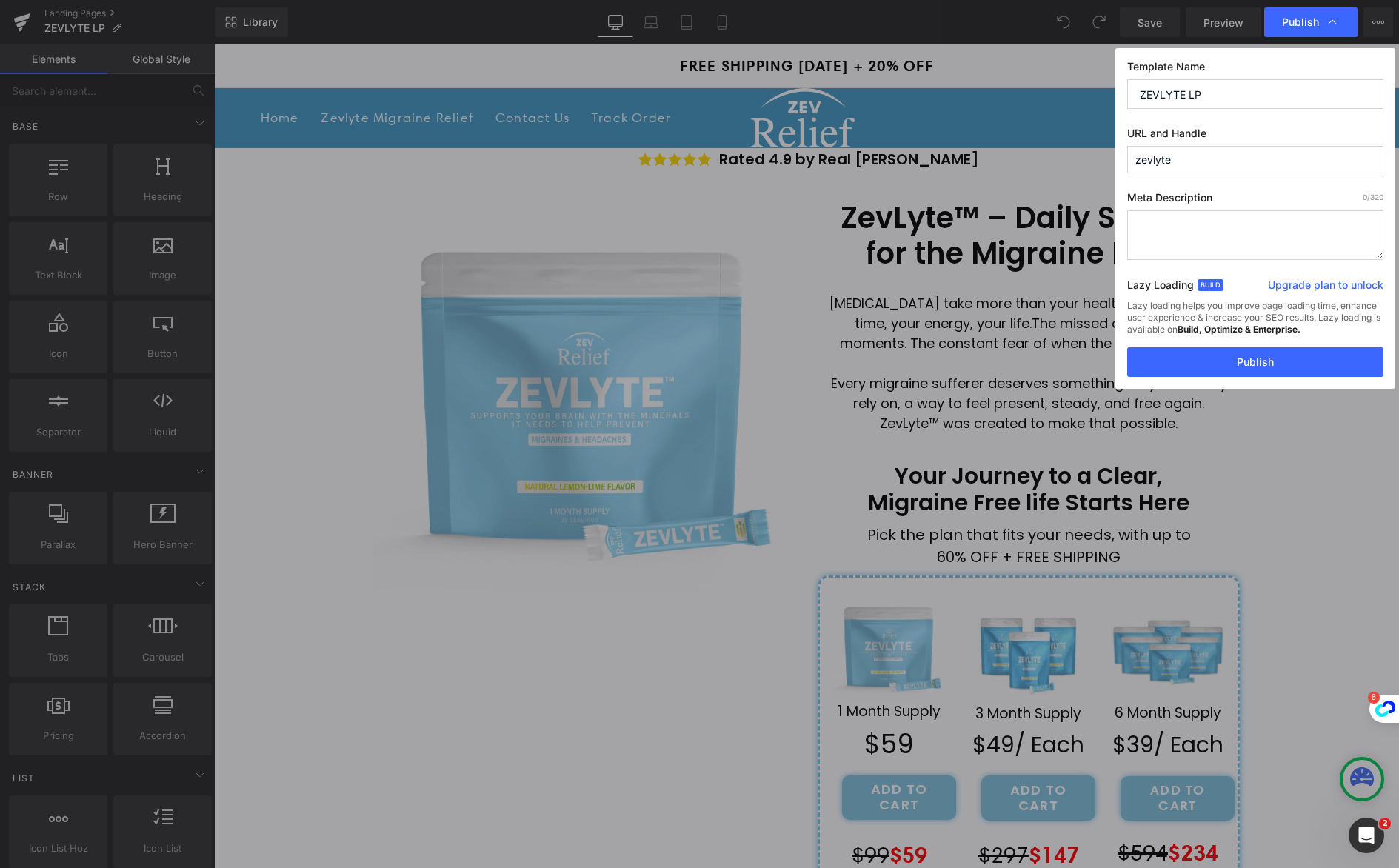
click at [0, 0] on label "Meta Description 0 /320" at bounding box center [0, 0] width 0 height 0
click at [0, 0] on textarea at bounding box center [0, 0] width 0 height 0
paste textarea "ZevLyte™ is the first formula made for the migraine brain. Helps reduce frequen…"
type textarea "ZevLyte™ is the first formula made for the migraine brain. Helps reduce frequen…"
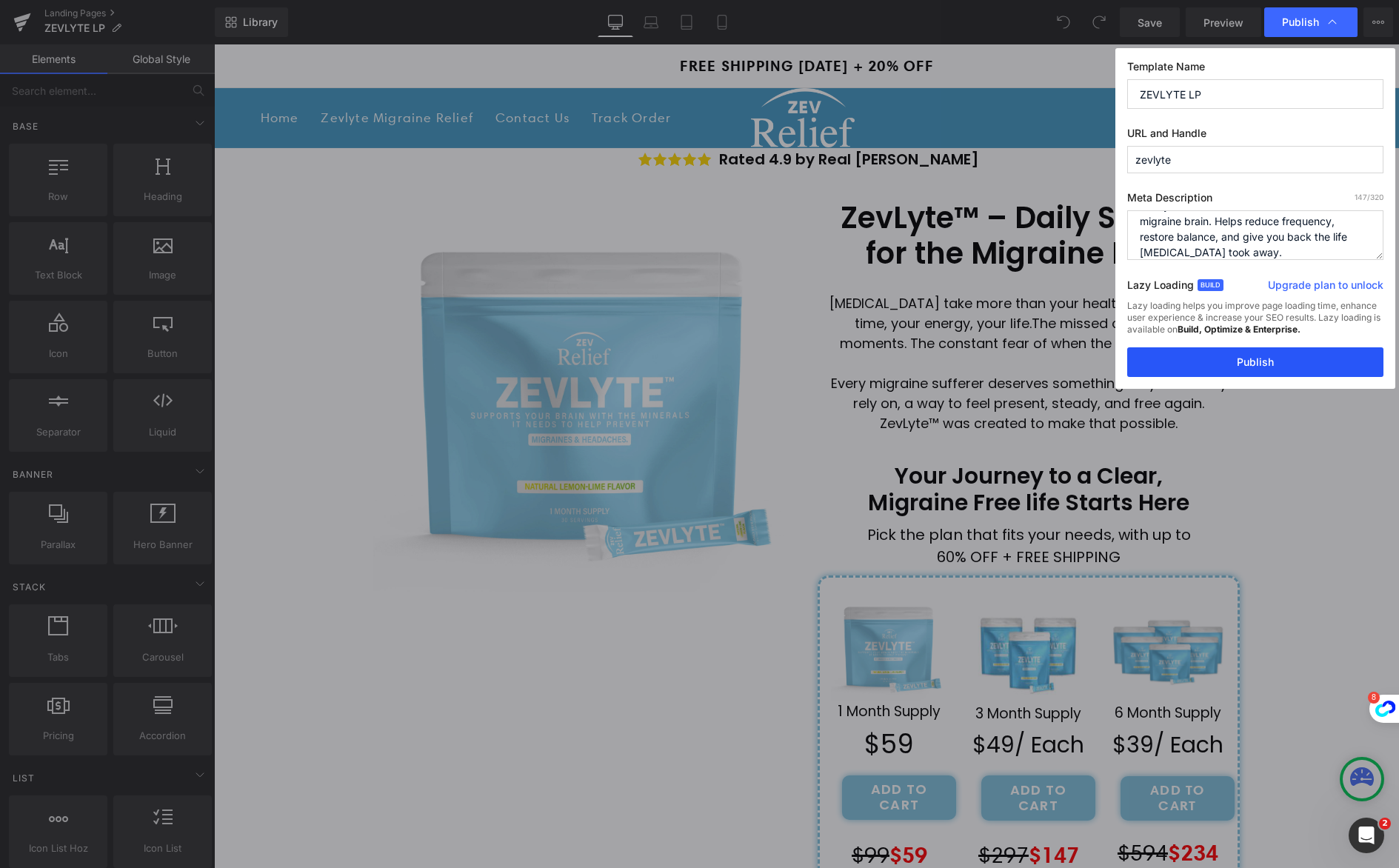
click at [0, 0] on button "Publish" at bounding box center [0, 0] width 0 height 0
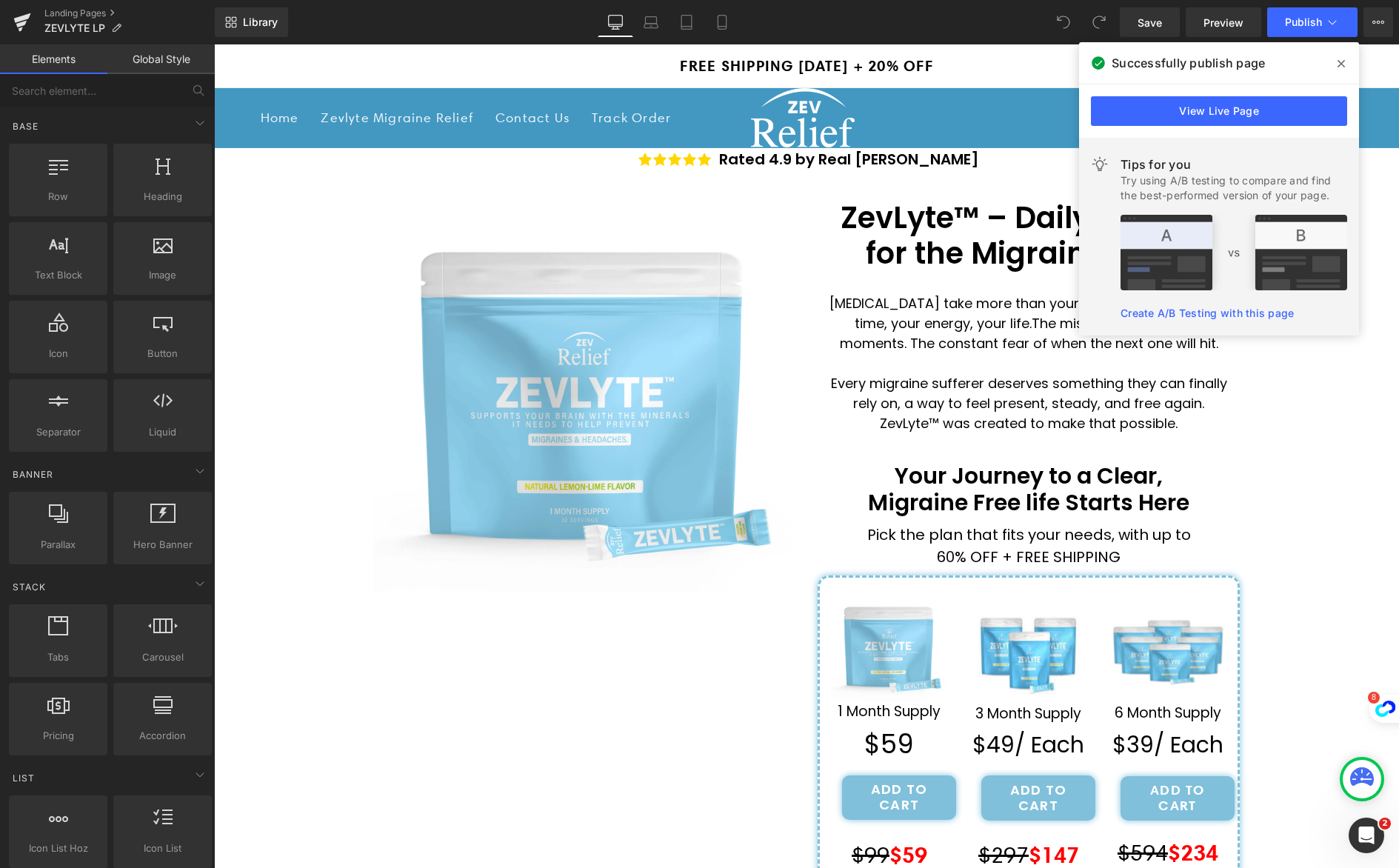
click at [0, 0] on icon at bounding box center [0, 0] width 0 height 0
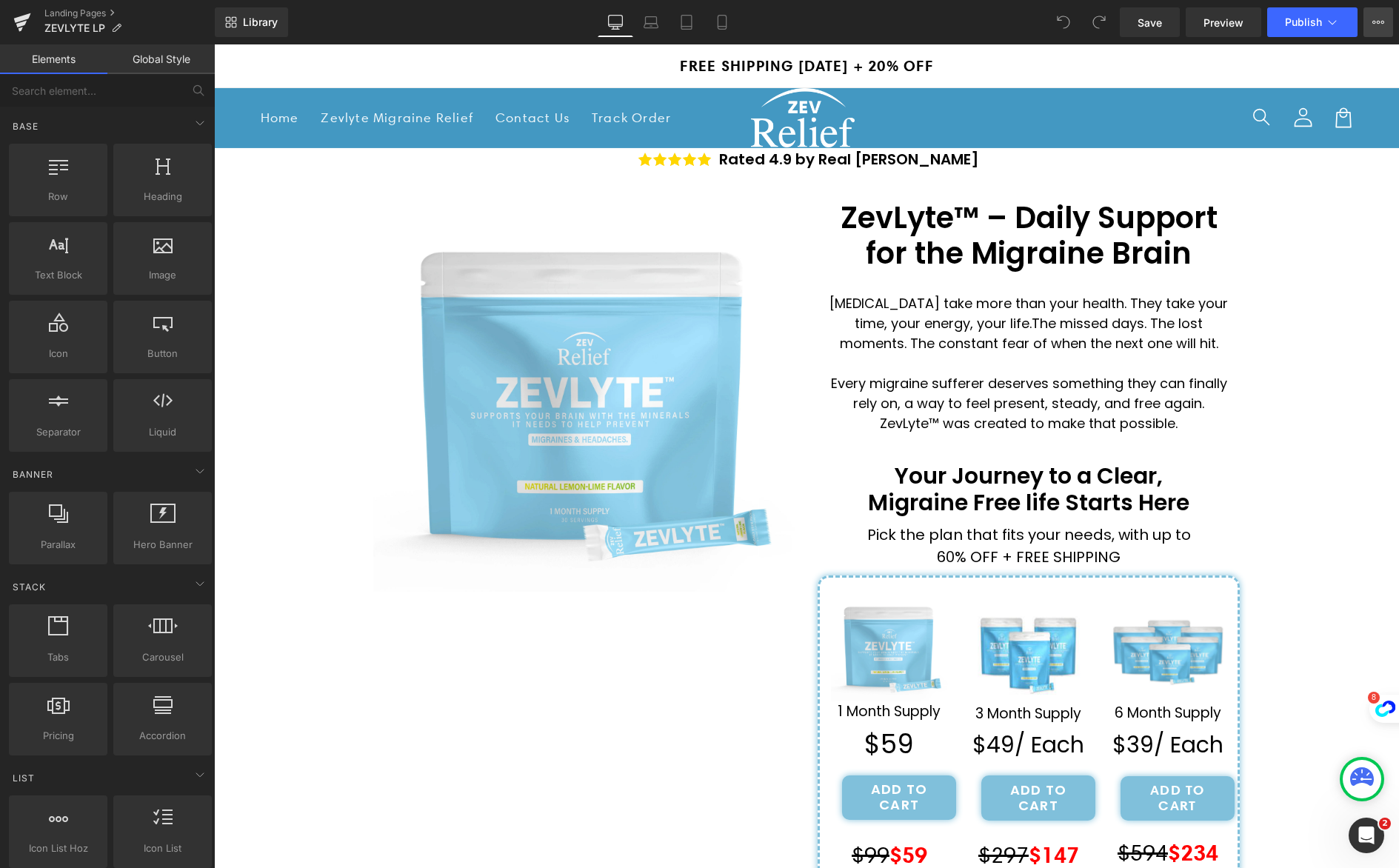
click at [1367, 23] on button "Upgrade Plan View Live Page View with current Template Save Template to Library…" at bounding box center [1378, 22] width 30 height 30
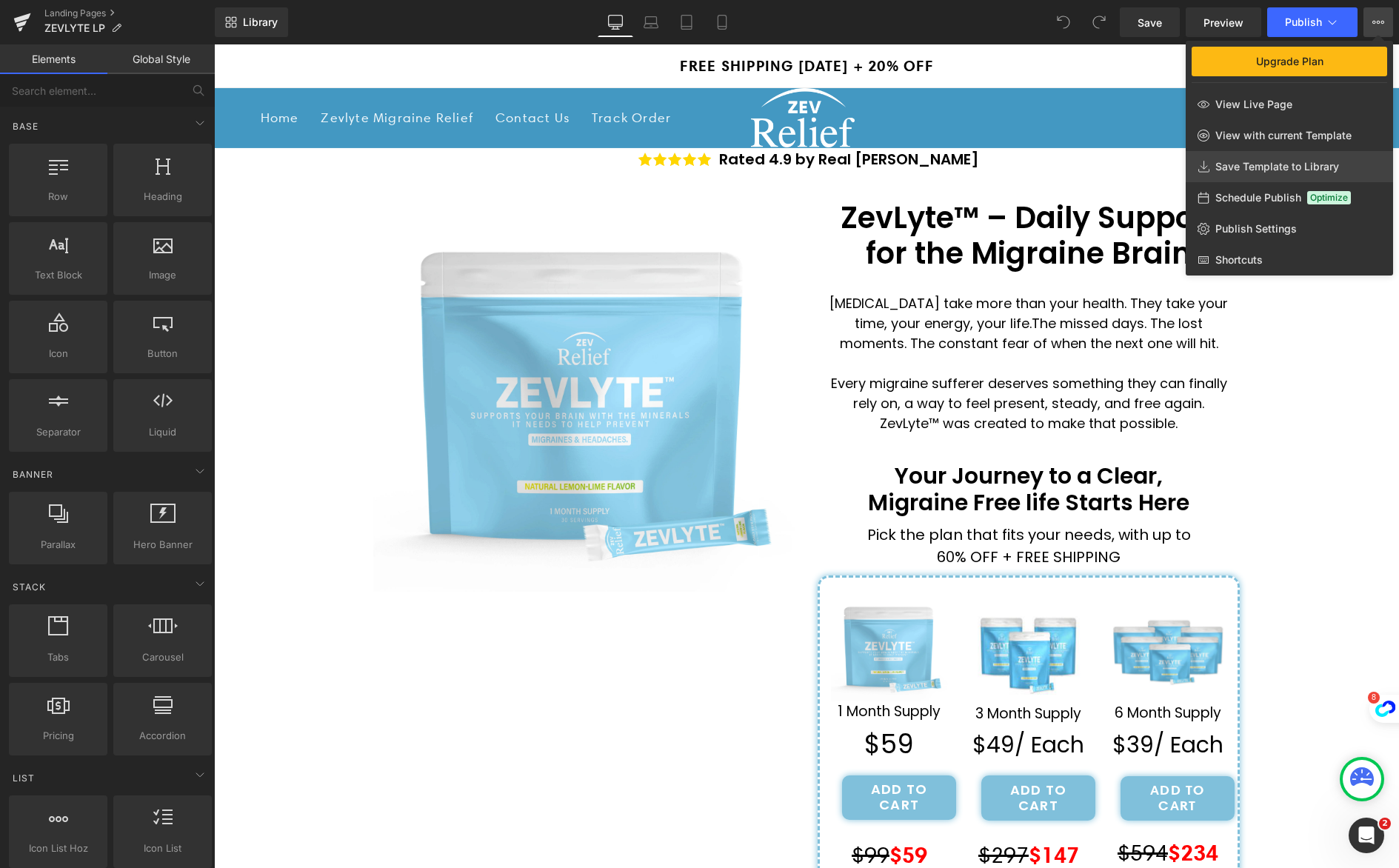
click at [1302, 169] on span "Save Template to Library" at bounding box center [1277, 166] width 124 height 13
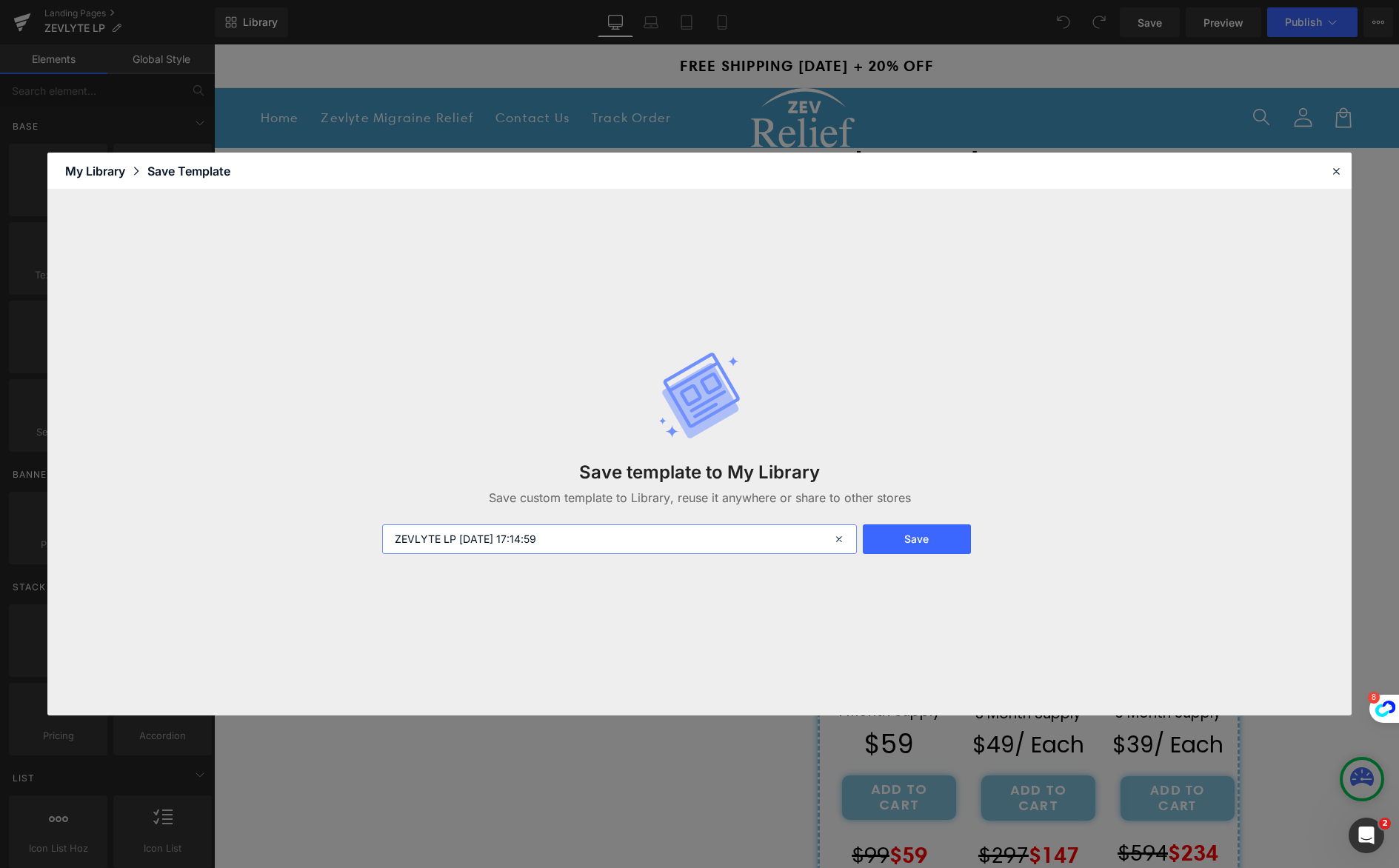
click at [0, 0] on input "ZEVLYTE LP 2025-08-26 17:14:59" at bounding box center [0, 0] width 0 height 0
click at [0, 0] on button "Save" at bounding box center [0, 0] width 0 height 0
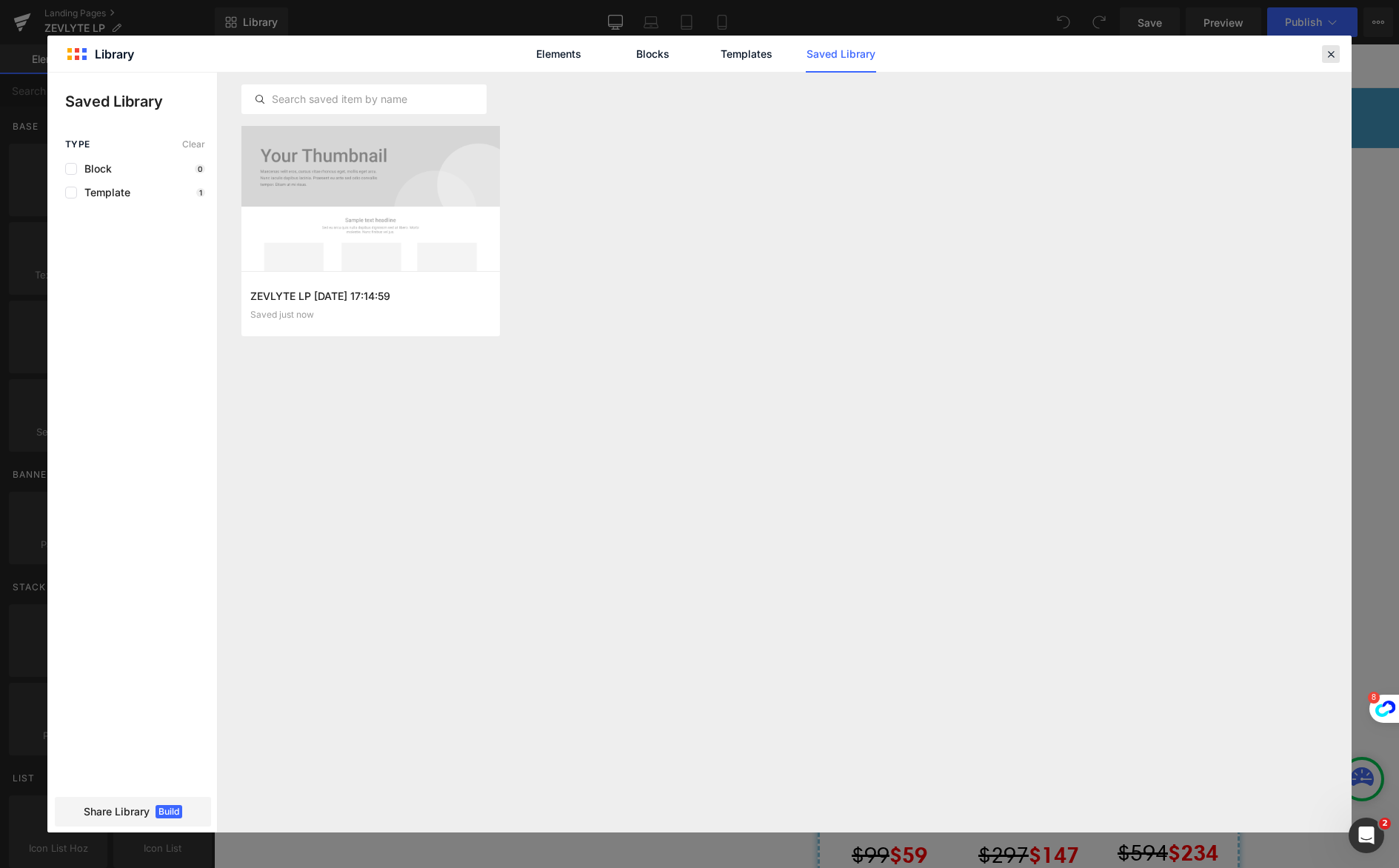
click at [0, 0] on icon at bounding box center [0, 0] width 0 height 0
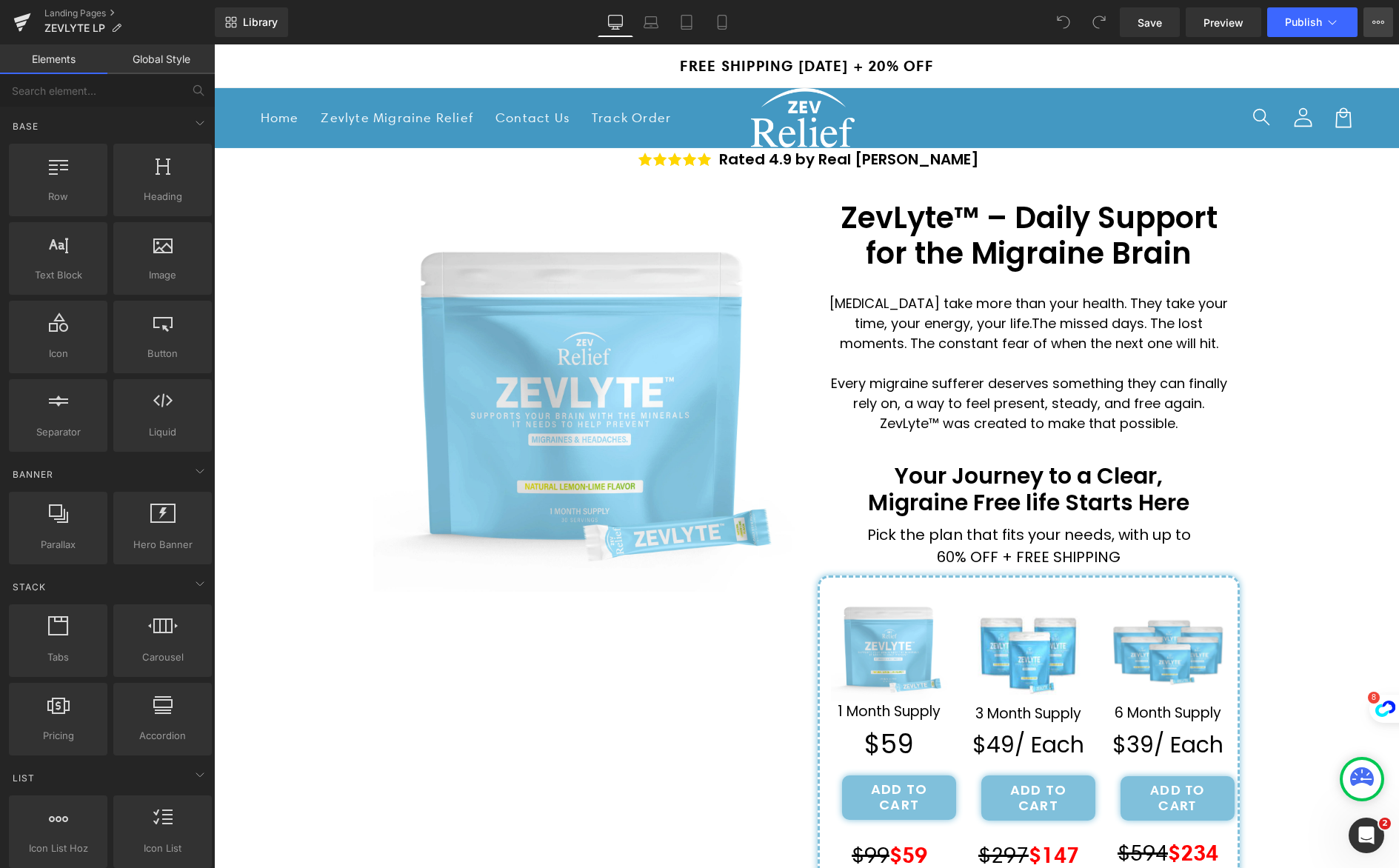
click at [1363, 27] on button "Upgrade Plan View Live Page View with current Template Save Template to Library…" at bounding box center [1378, 22] width 30 height 30
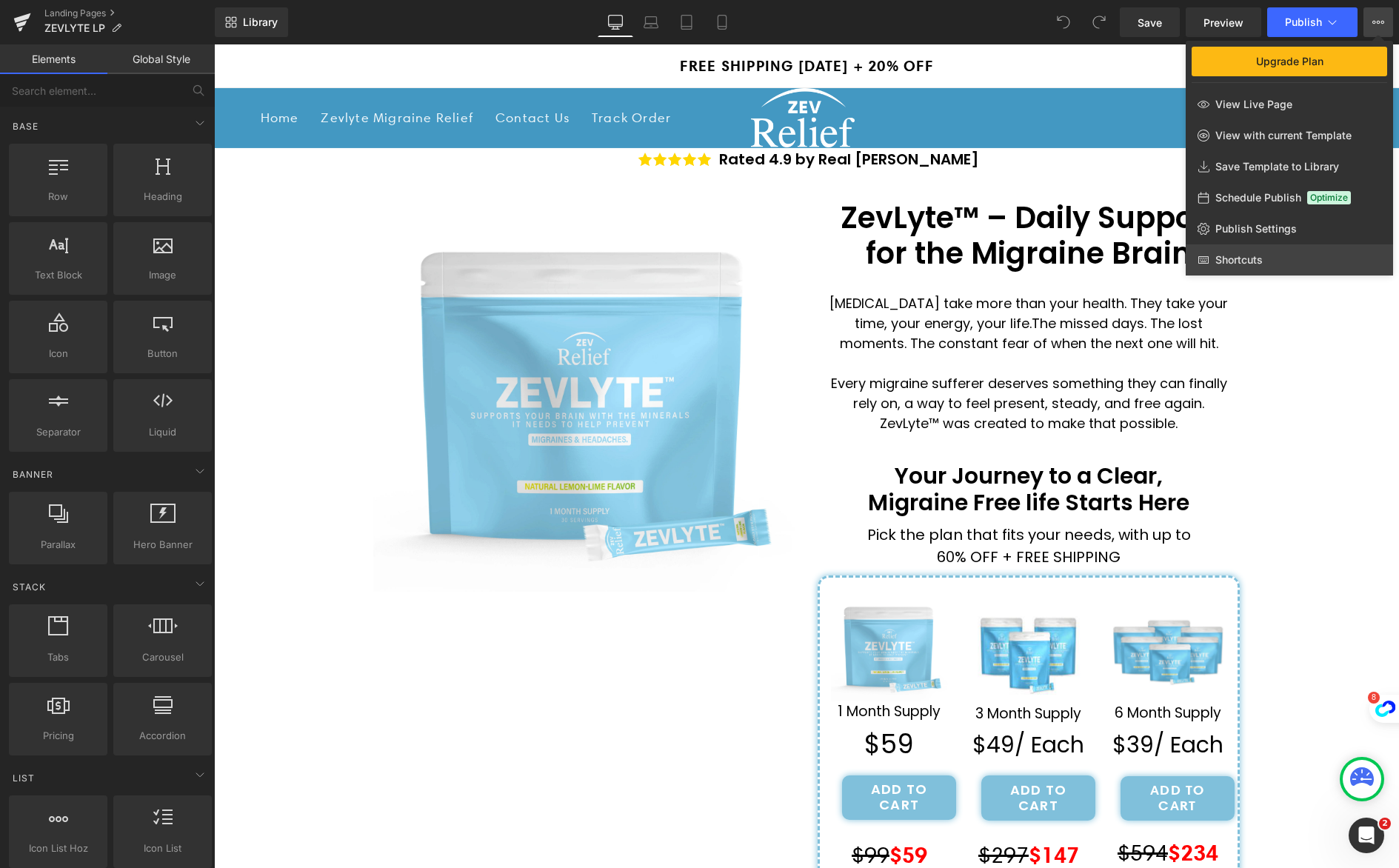
click at [1276, 254] on link "Shortcuts" at bounding box center [1290, 259] width 208 height 31
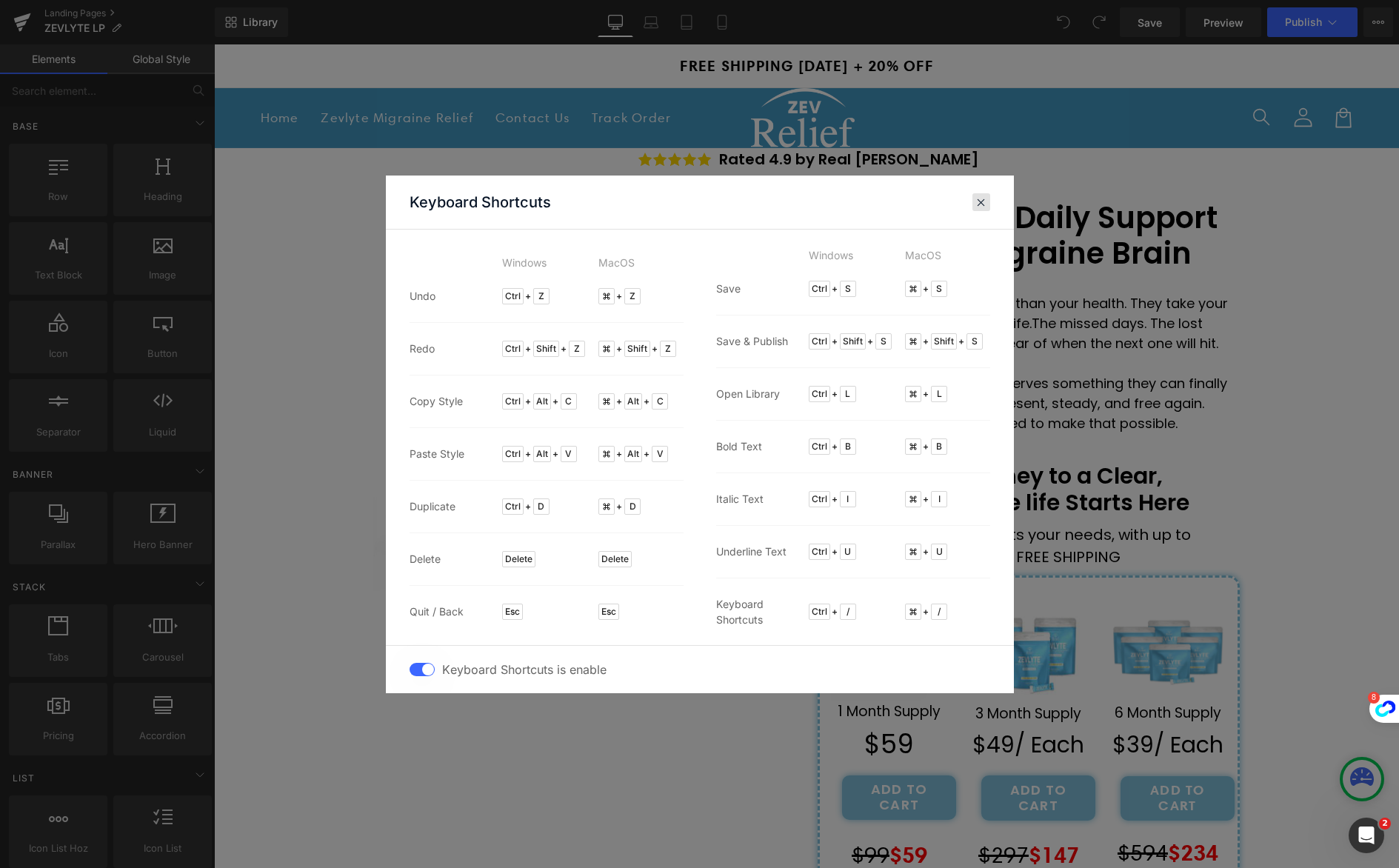
drag, startPoint x: 988, startPoint y: 205, endPoint x: 774, endPoint y: 161, distance: 218.5
click at [0, 0] on div at bounding box center [0, 0] width 0 height 0
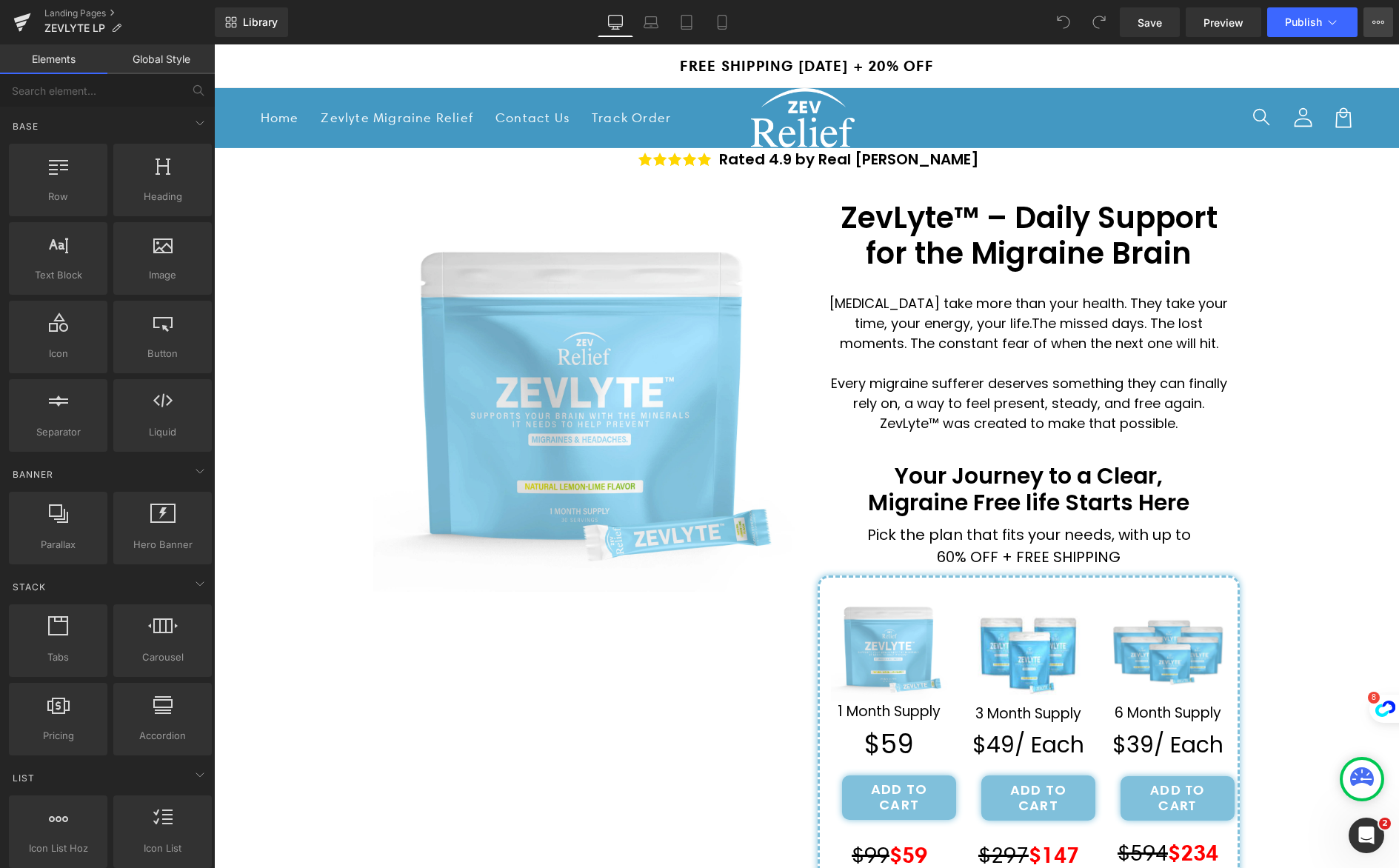
click at [1370, 30] on button "Upgrade Plan View Live Page View with current Template Save Template to Library…" at bounding box center [1378, 22] width 30 height 30
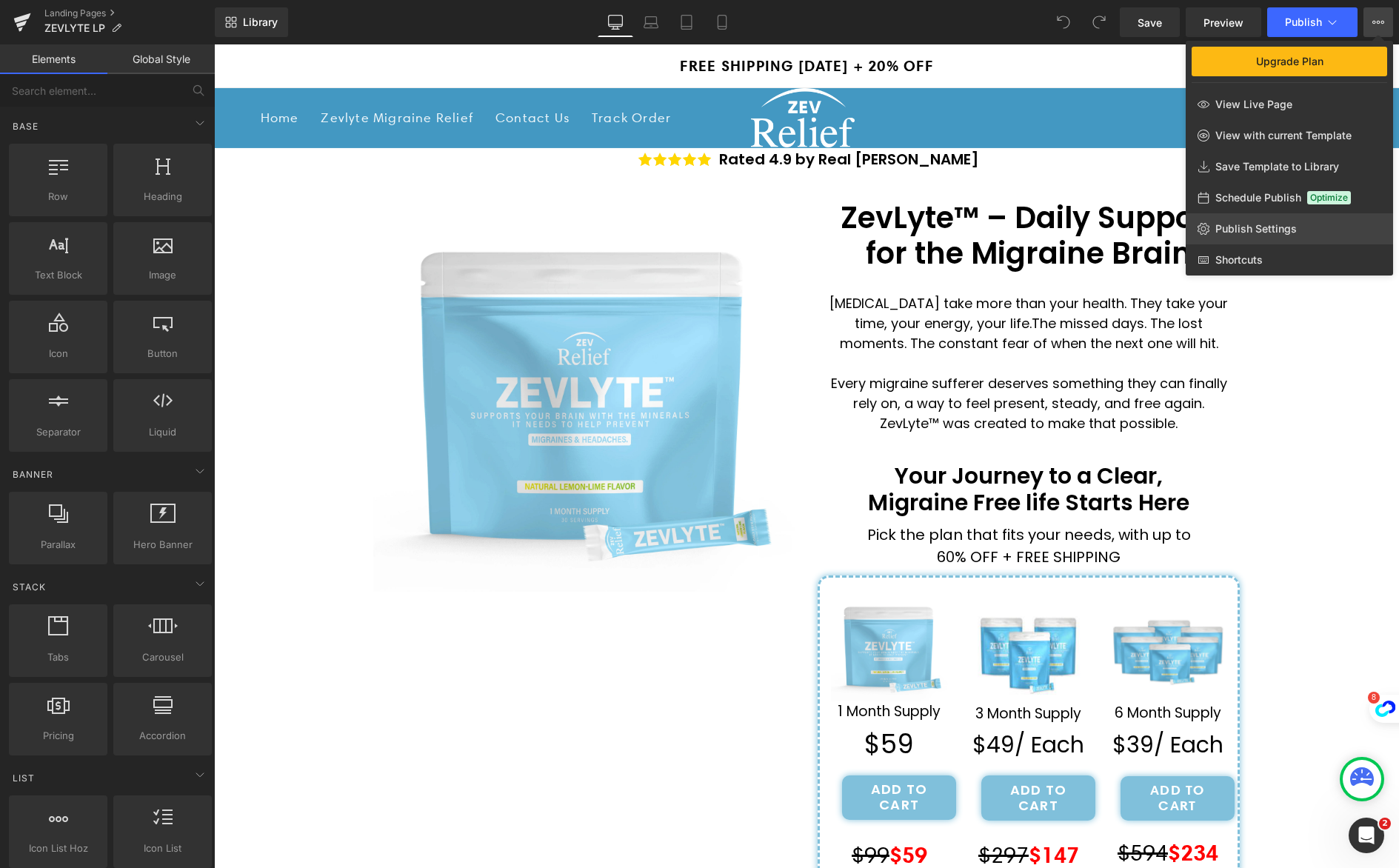
click at [1248, 229] on span "Publish Settings" at bounding box center [1256, 229] width 81 height 13
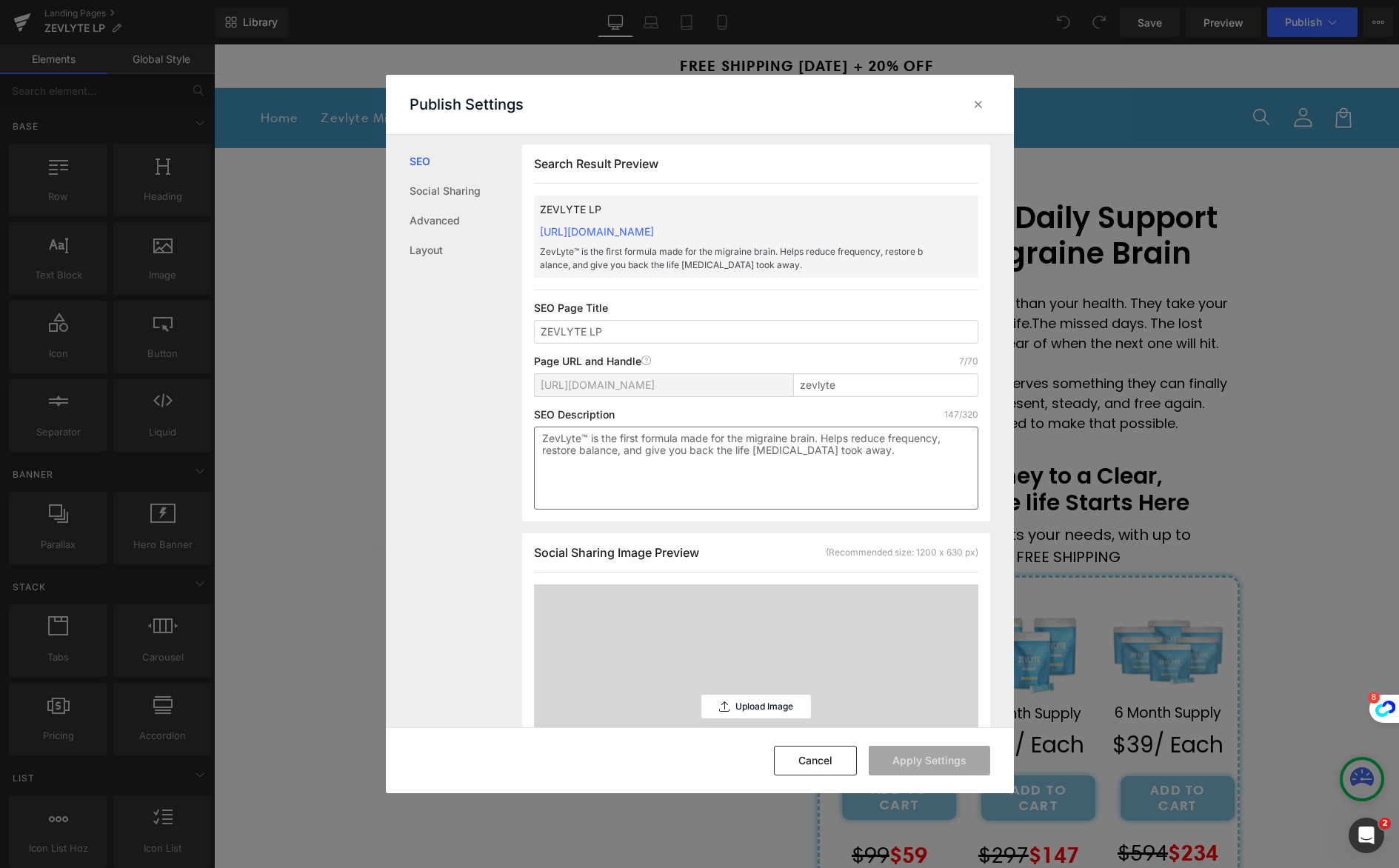
scroll to position [3, 0]
click at [0, 0] on button "Cancel" at bounding box center [0, 0] width 0 height 0
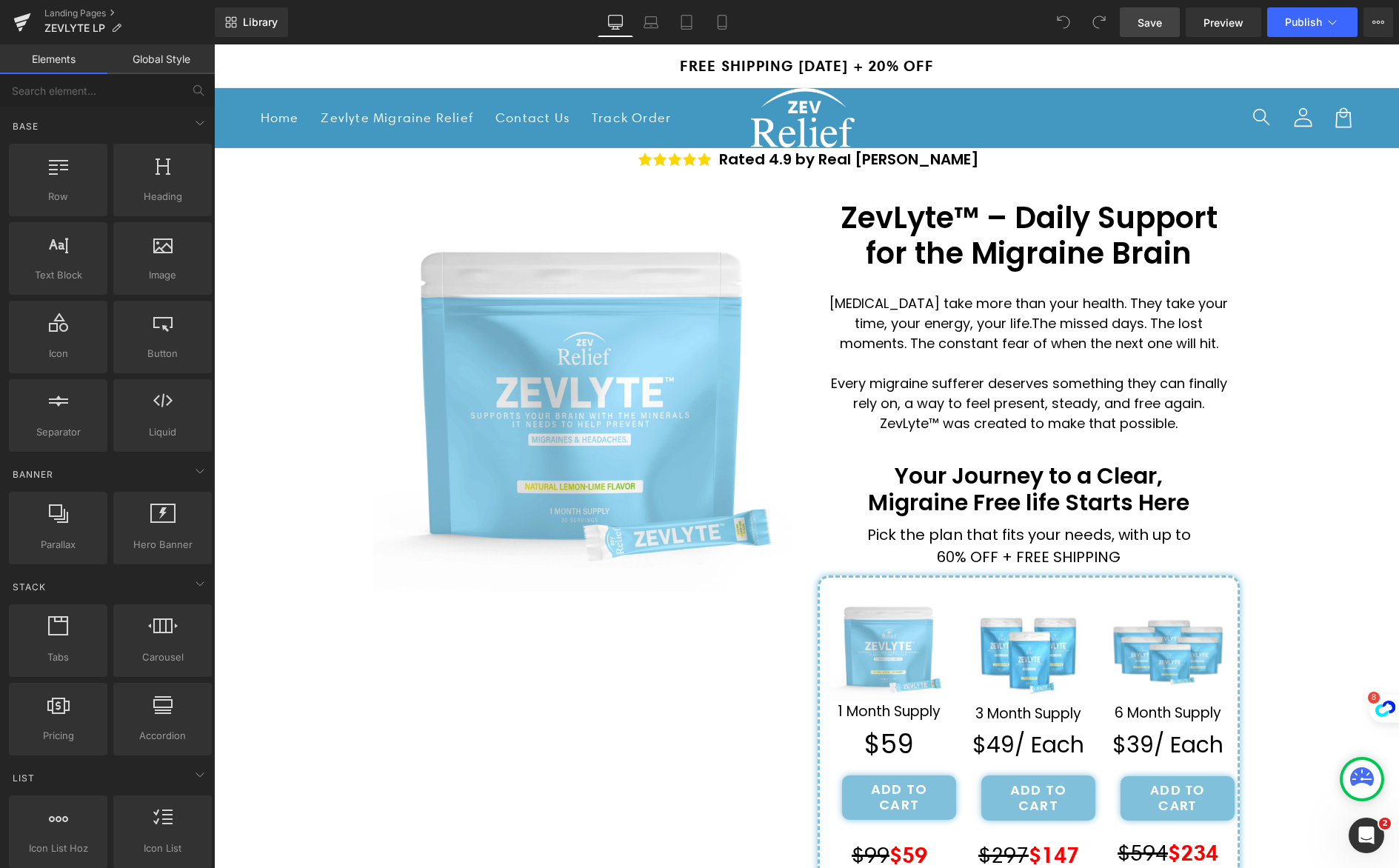
click at [1167, 19] on link "Save" at bounding box center [1150, 22] width 60 height 30
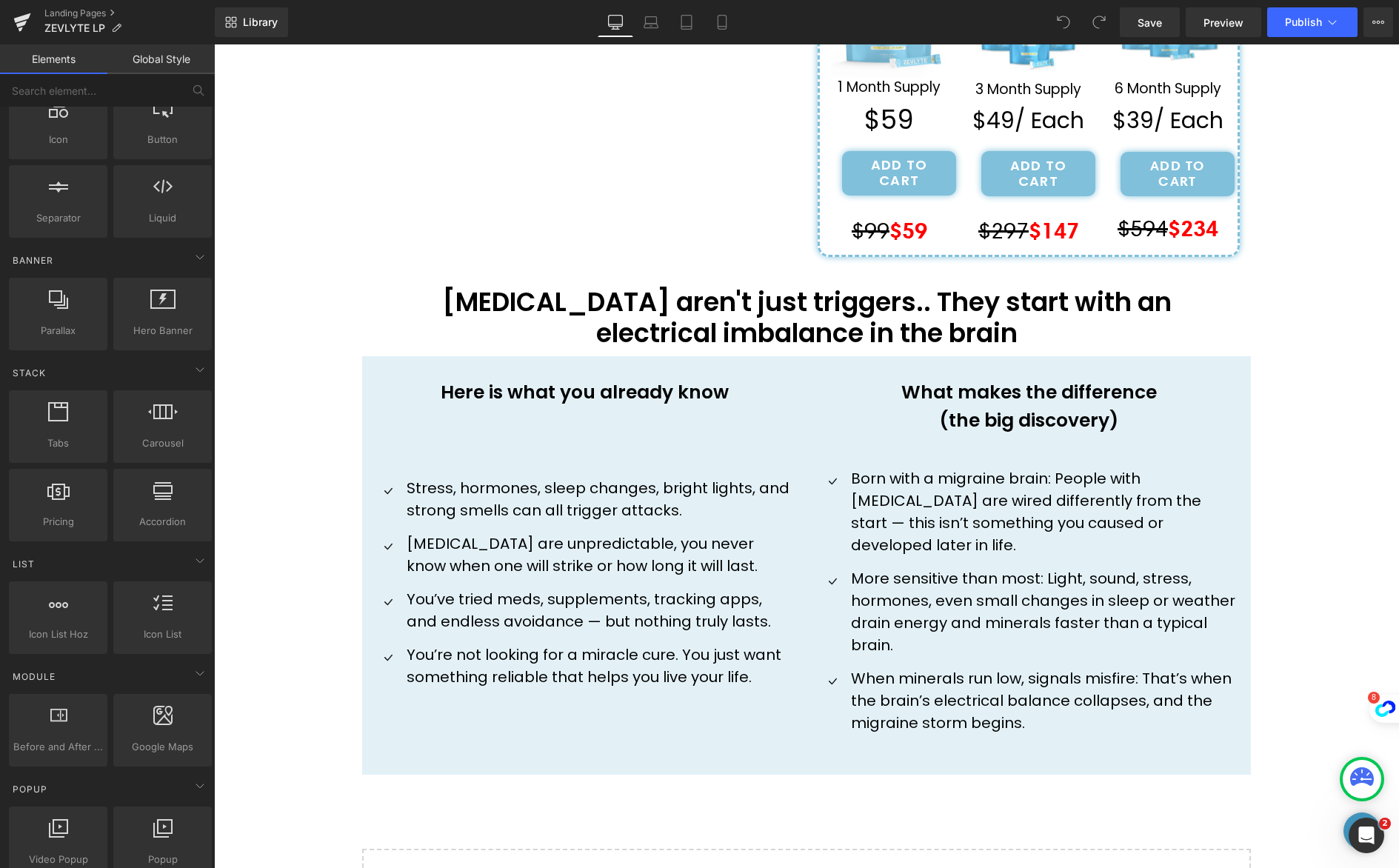
scroll to position [625, 0]
click at [1154, 19] on span "Save" at bounding box center [1150, 22] width 24 height 16
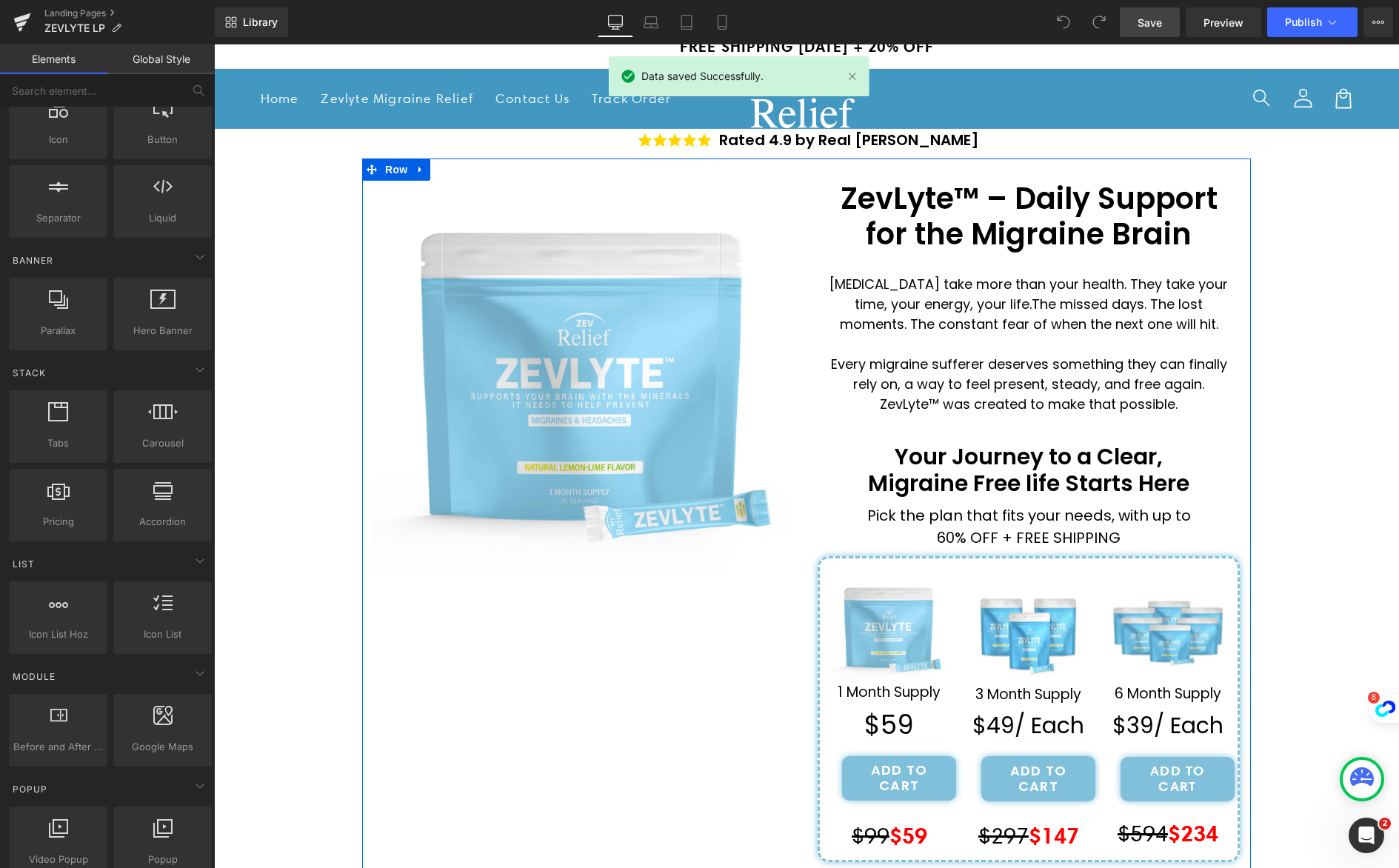
scroll to position [0, 0]
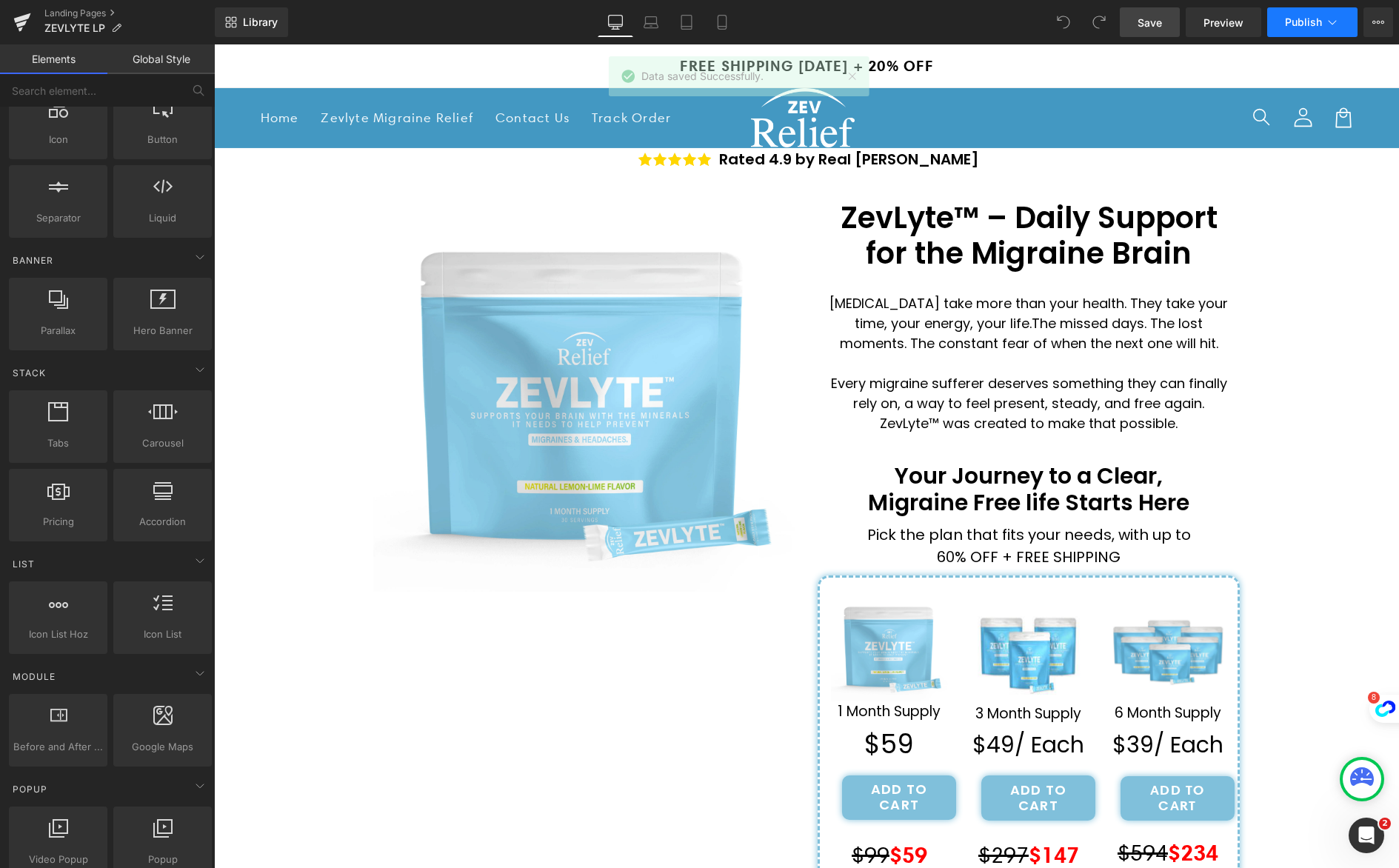
click at [1319, 21] on span "Publish" at bounding box center [1304, 22] width 37 height 12
click at [1226, 24] on span "Preview" at bounding box center [1223, 22] width 40 height 16
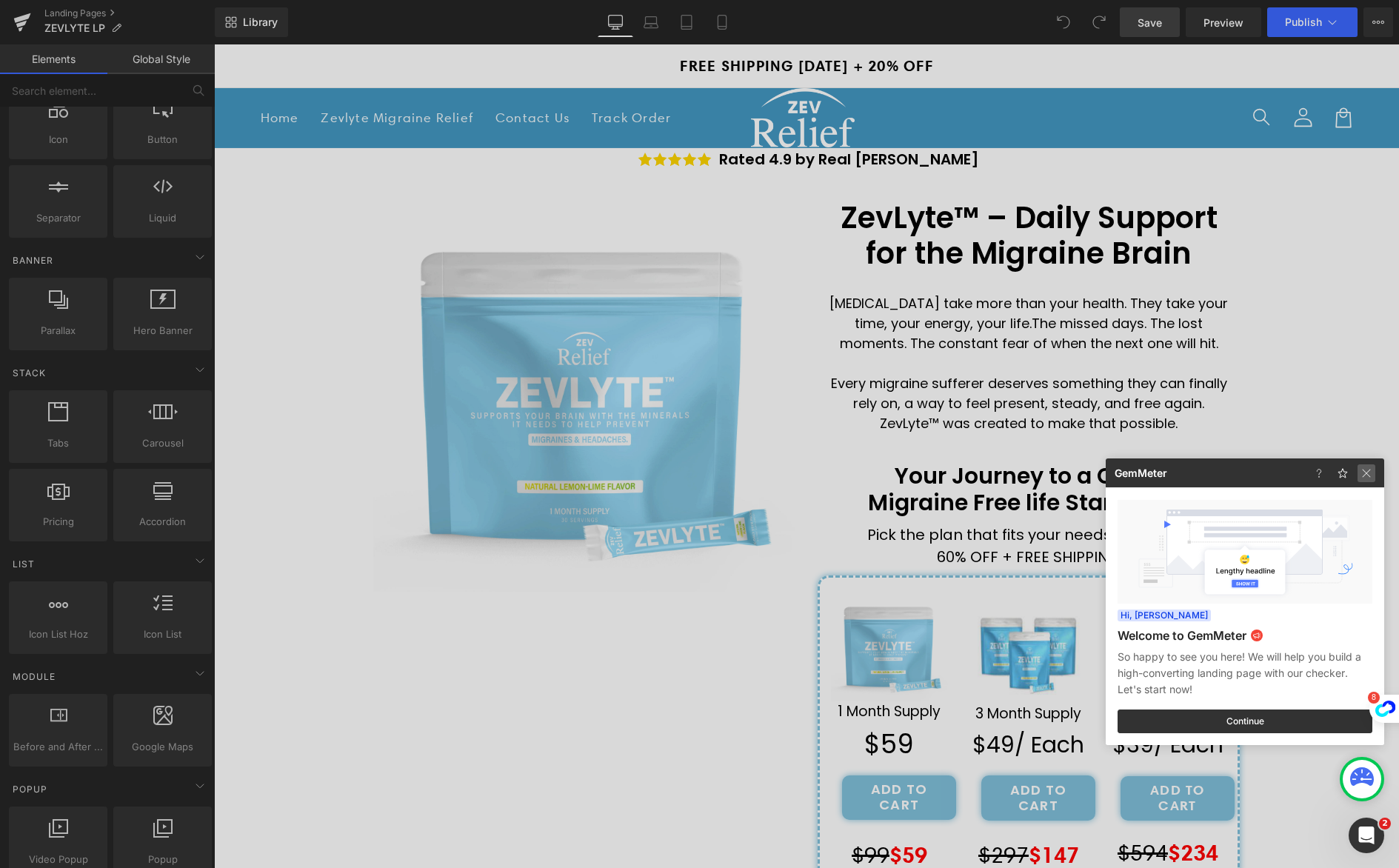
click at [0, 0] on img at bounding box center [0, 0] width 0 height 0
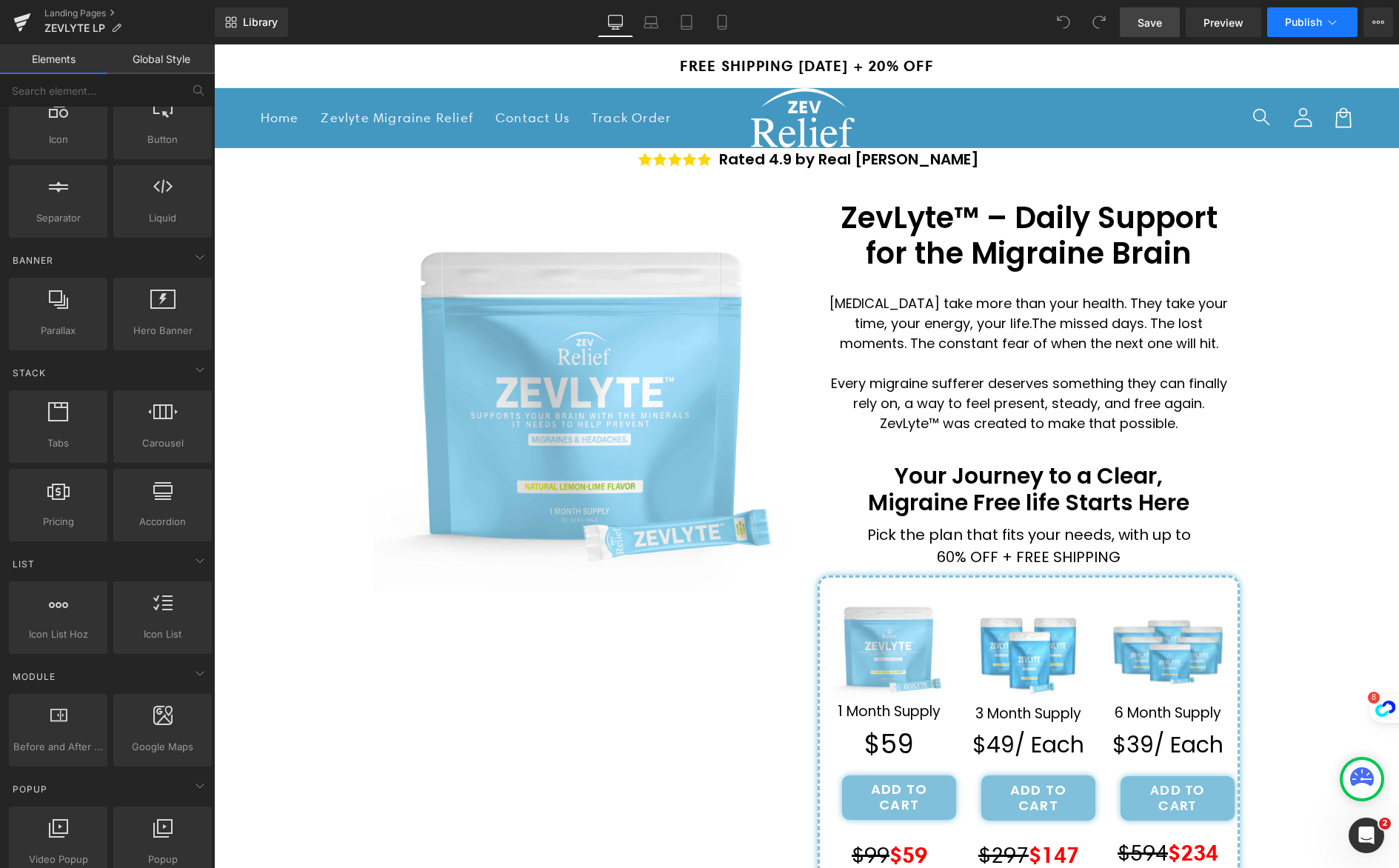
click at [1325, 27] on icon at bounding box center [1333, 22] width 15 height 15
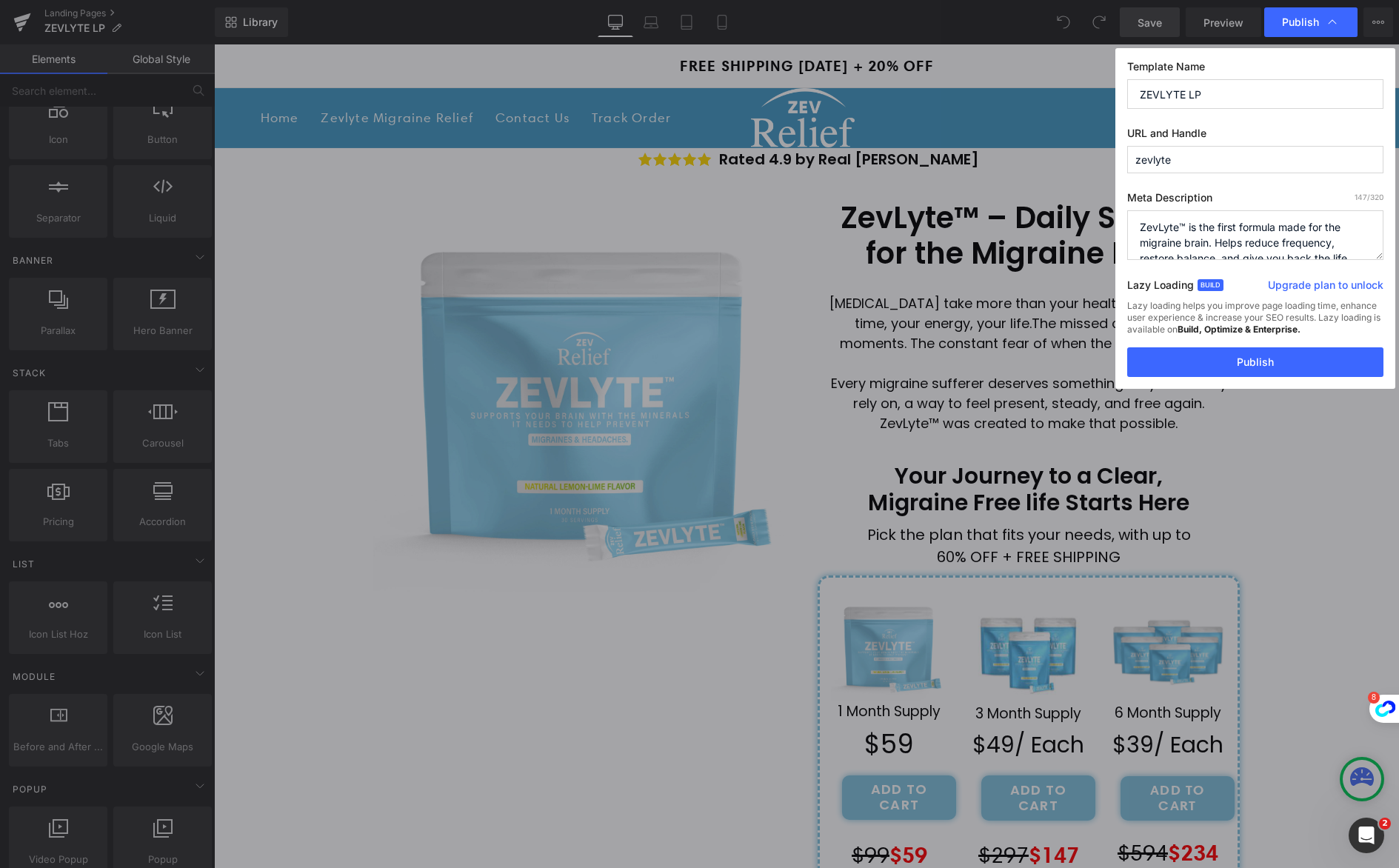
click at [1144, 159] on input "zevlyte" at bounding box center [1256, 159] width 256 height 27
paste input "/"
type input "/zevlyte"
click at [0, 0] on button "Publish" at bounding box center [0, 0] width 0 height 0
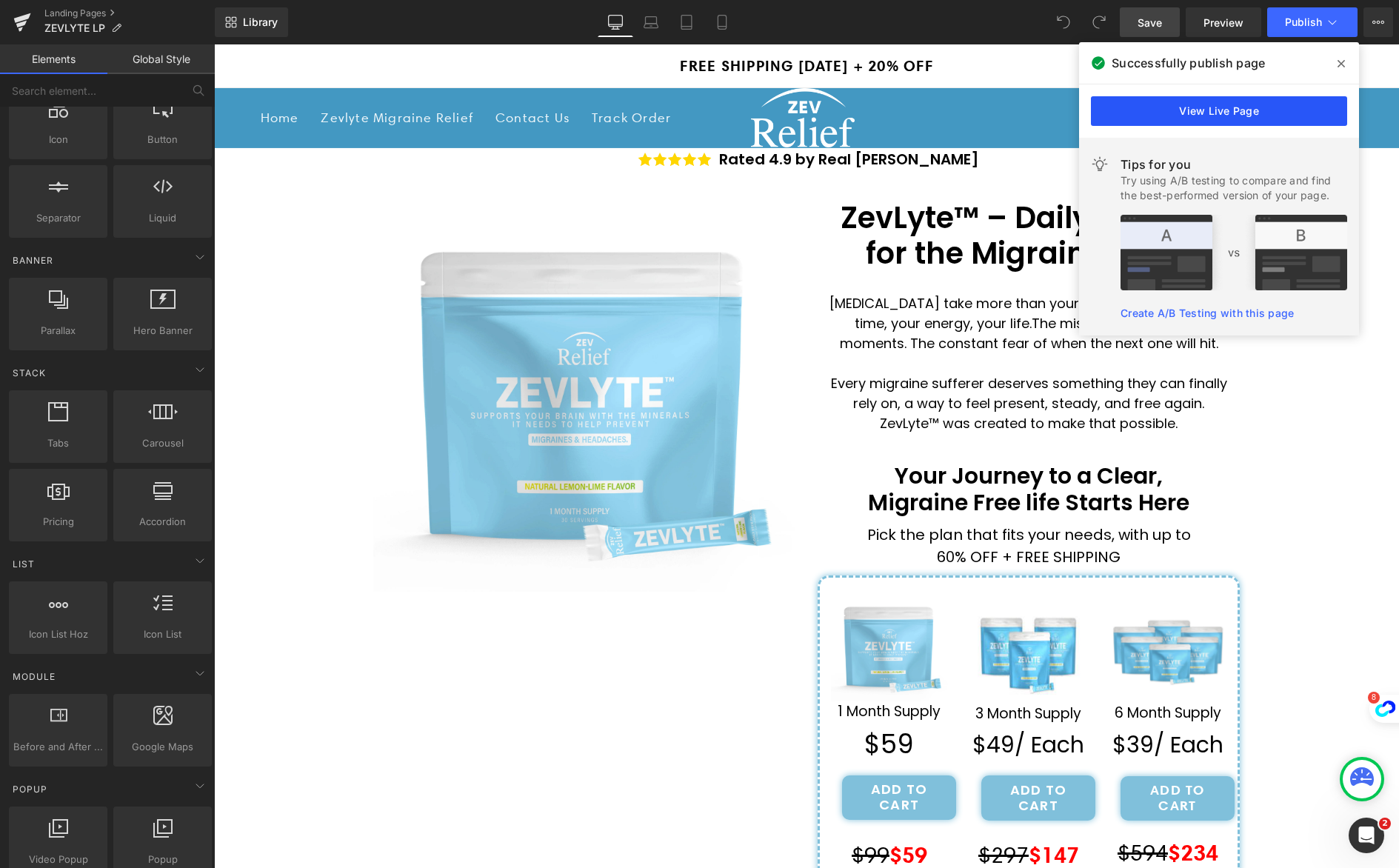
click at [0, 0] on link "View Live Page" at bounding box center [0, 0] width 0 height 0
